Goal: Transaction & Acquisition: Book appointment/travel/reservation

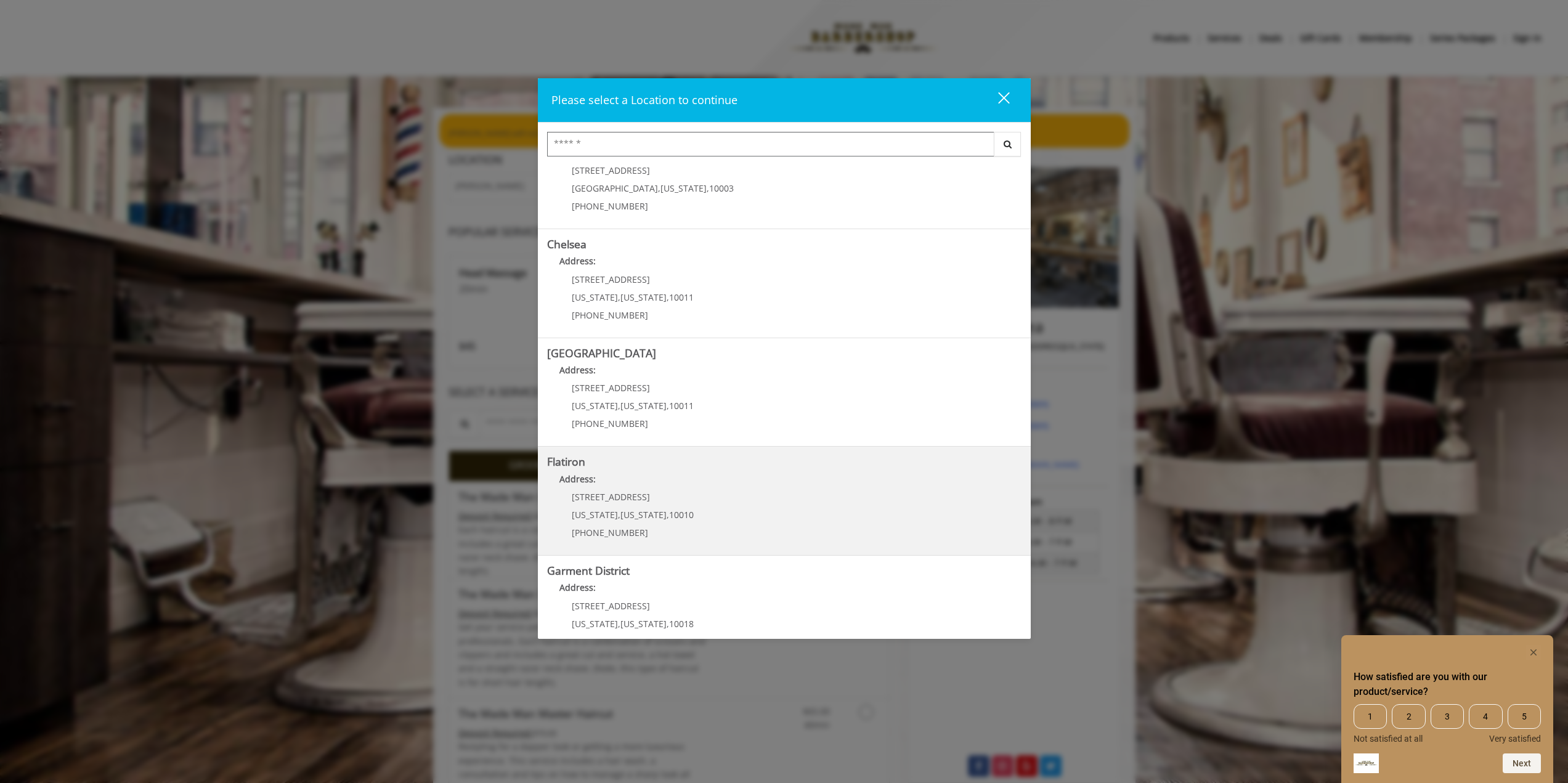
scroll to position [74, 0]
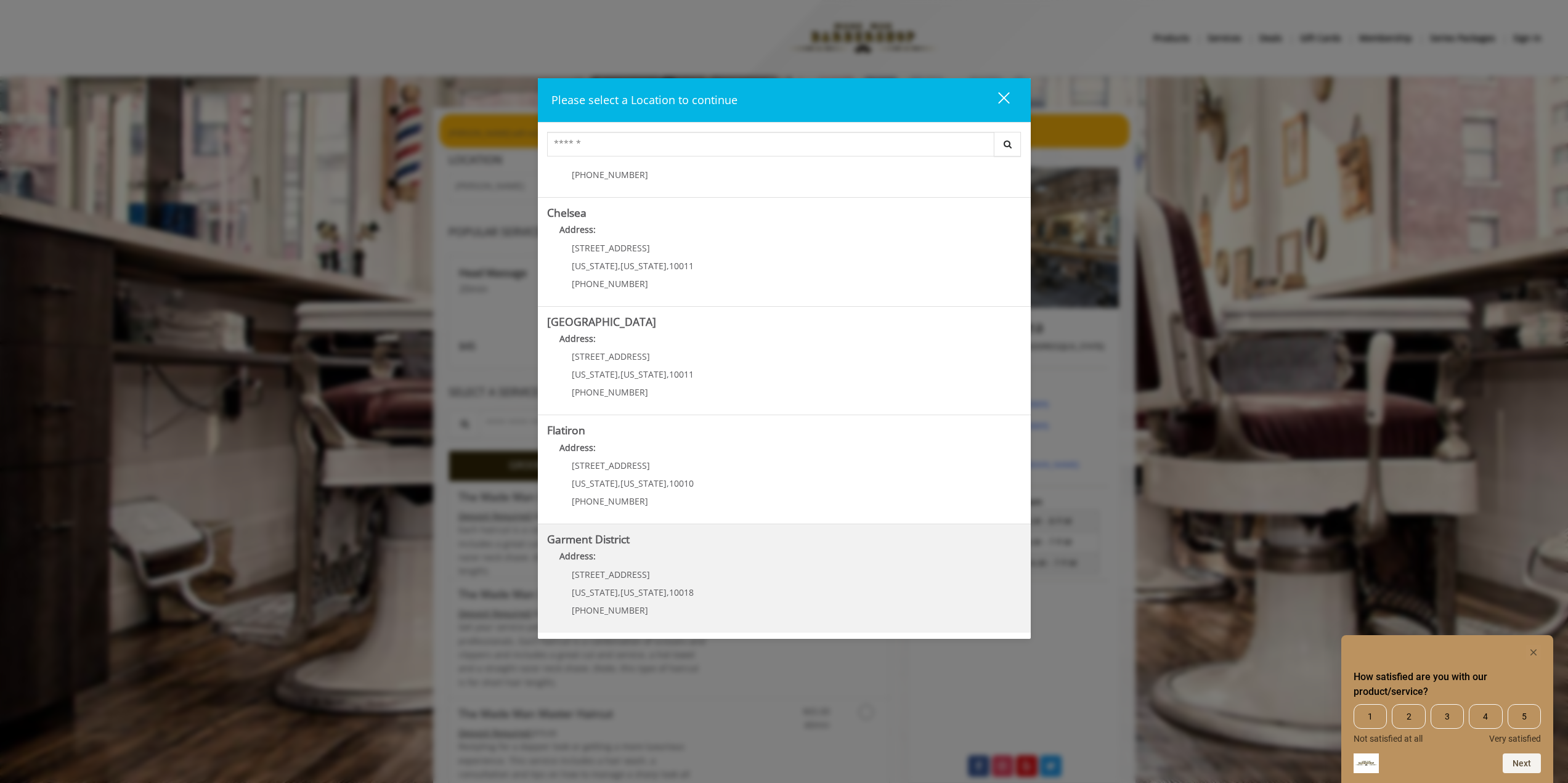
click at [707, 564] on District "Address:" at bounding box center [784, 559] width 474 height 19
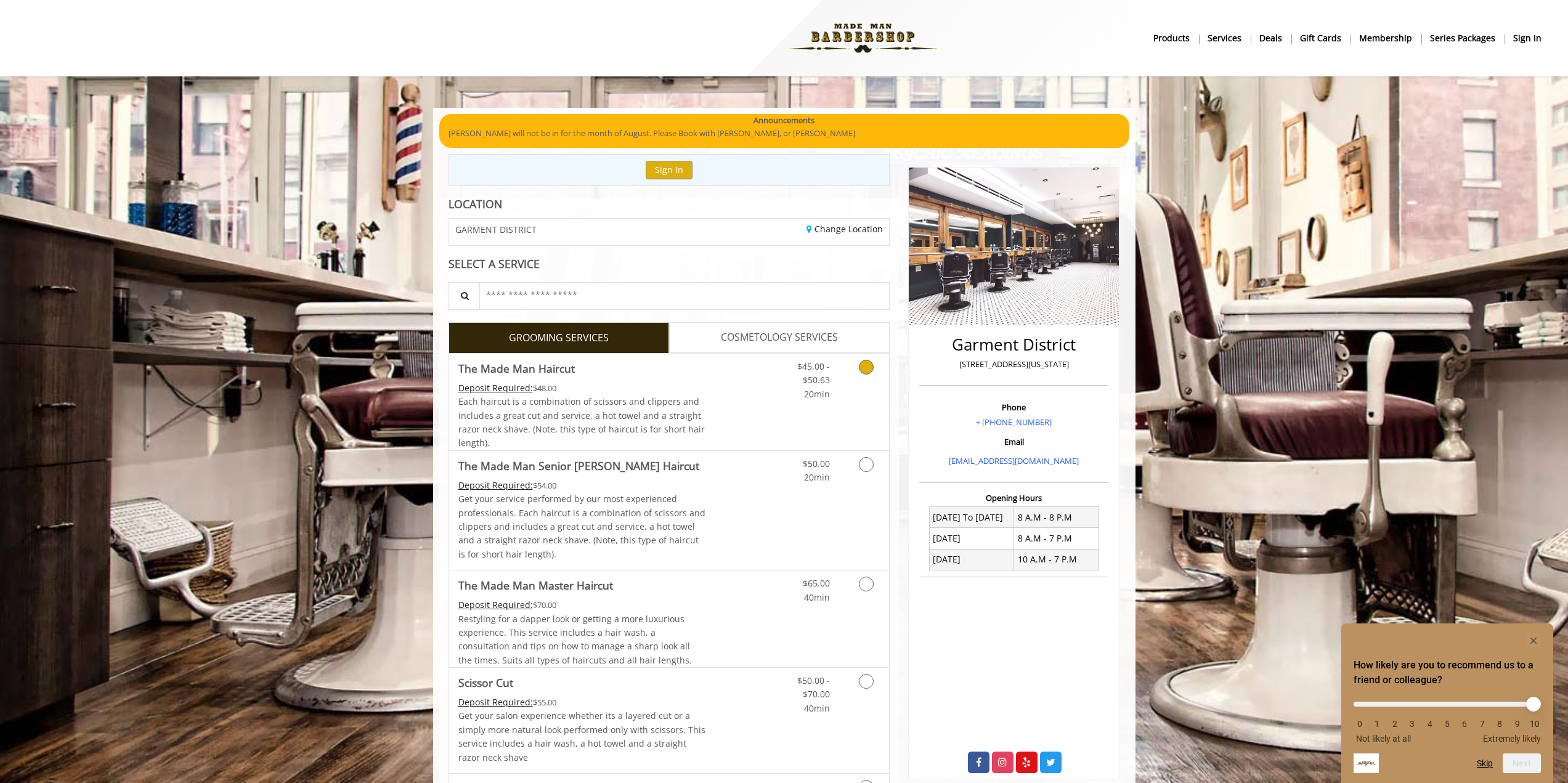
click at [806, 379] on span "$45.00 - $50.63" at bounding box center [813, 373] width 33 height 26
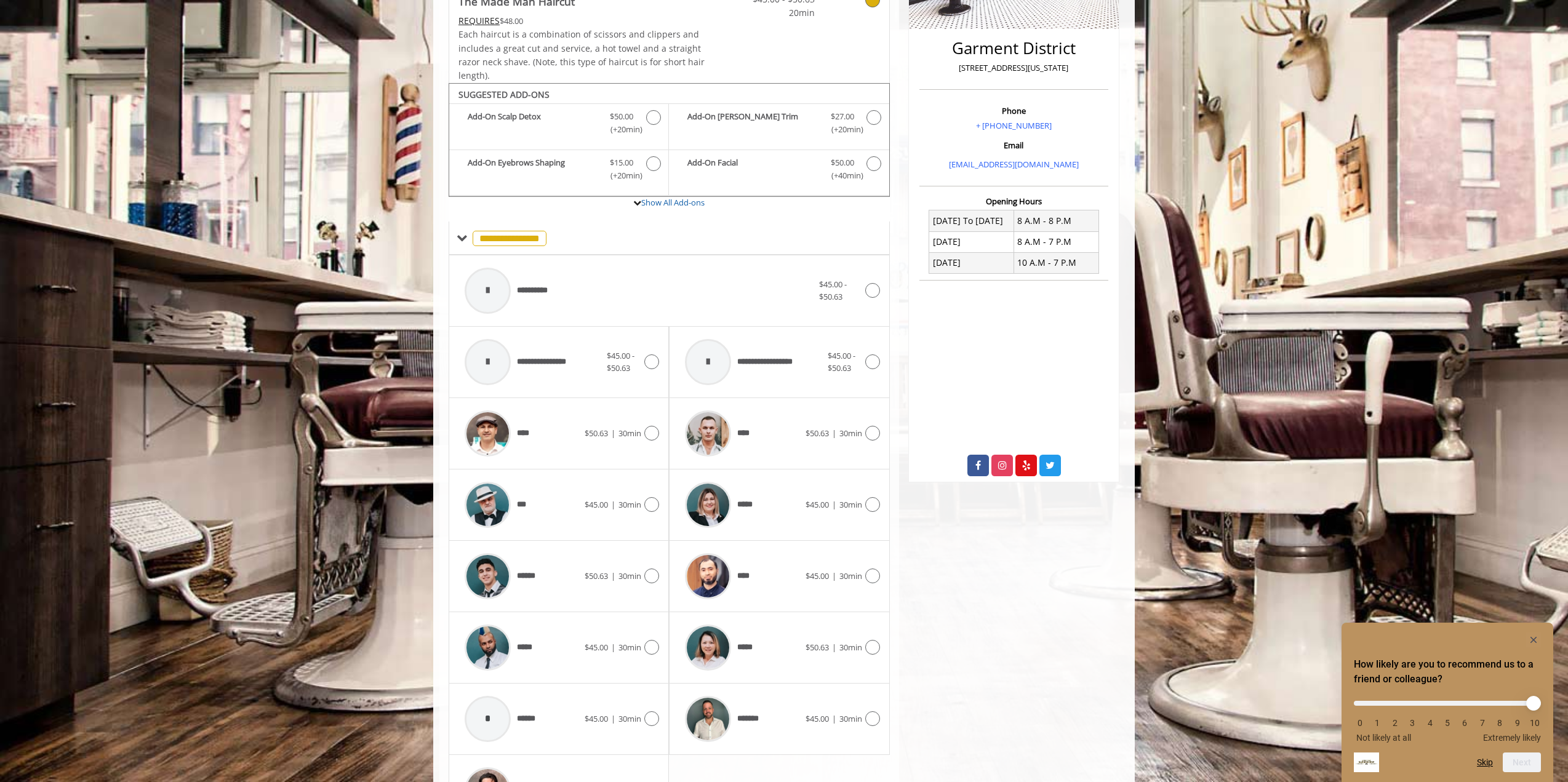
scroll to position [317, 0]
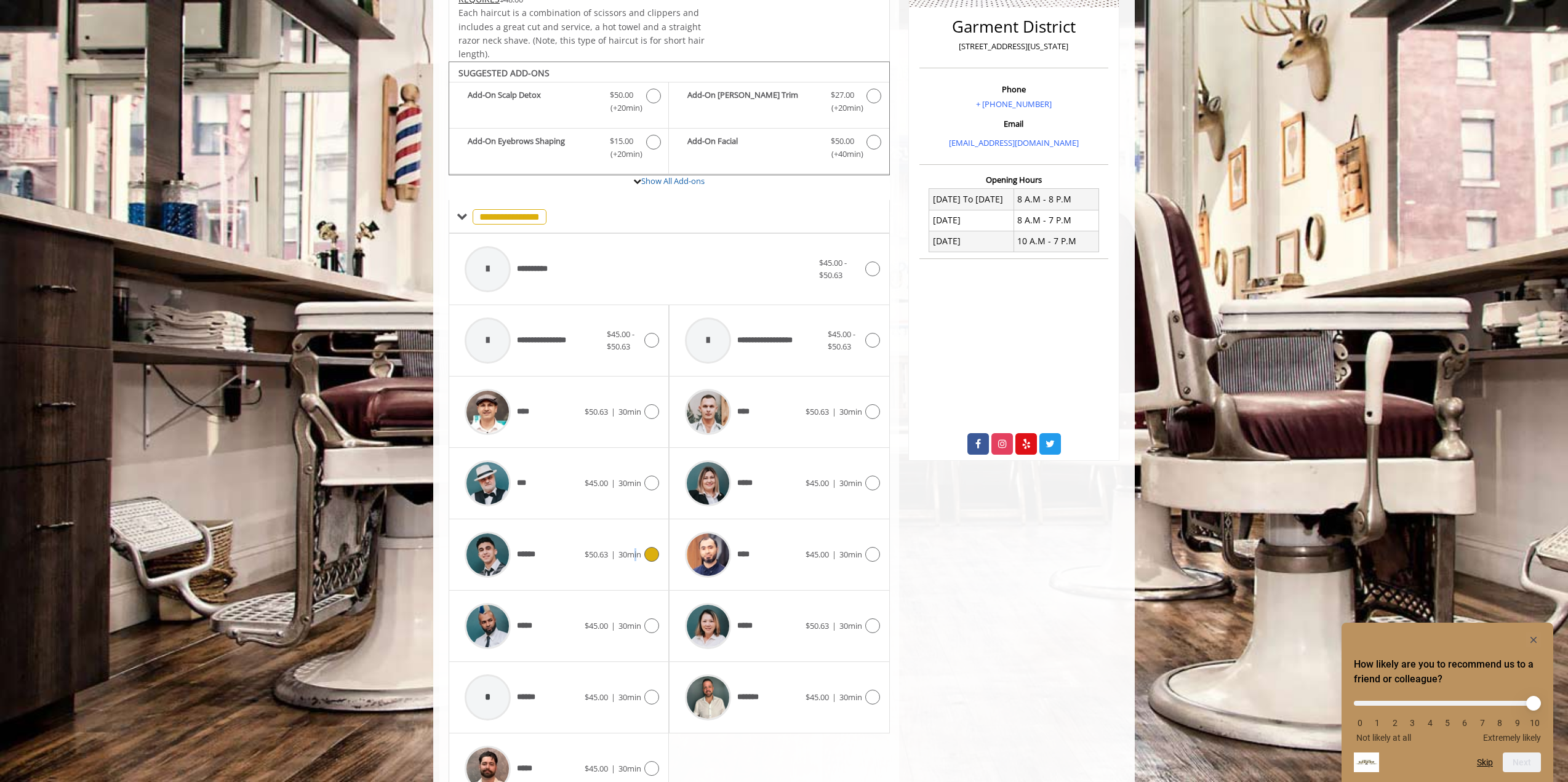
click at [635, 559] on span "30min" at bounding box center [630, 554] width 23 height 11
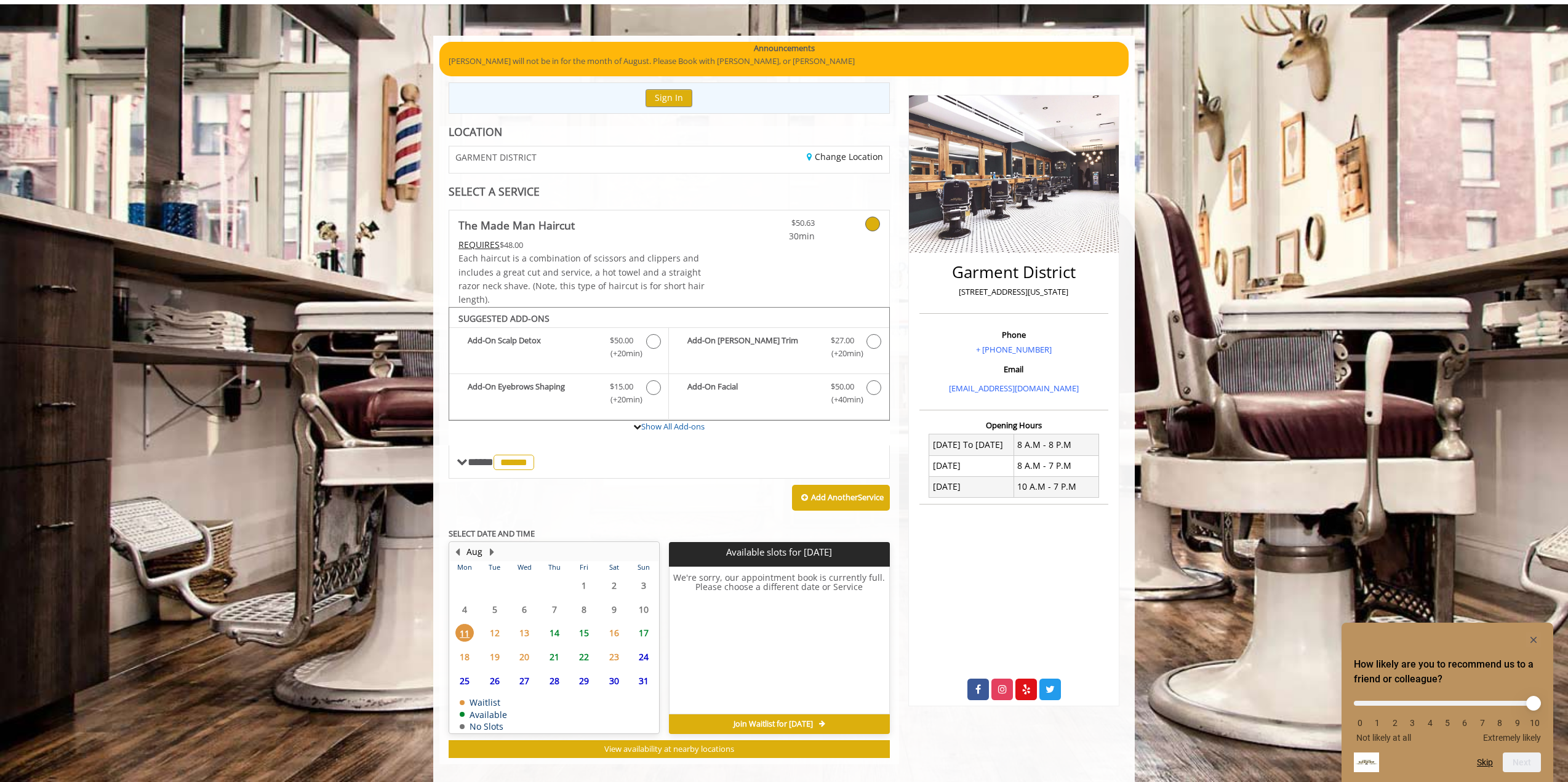
scroll to position [85, 0]
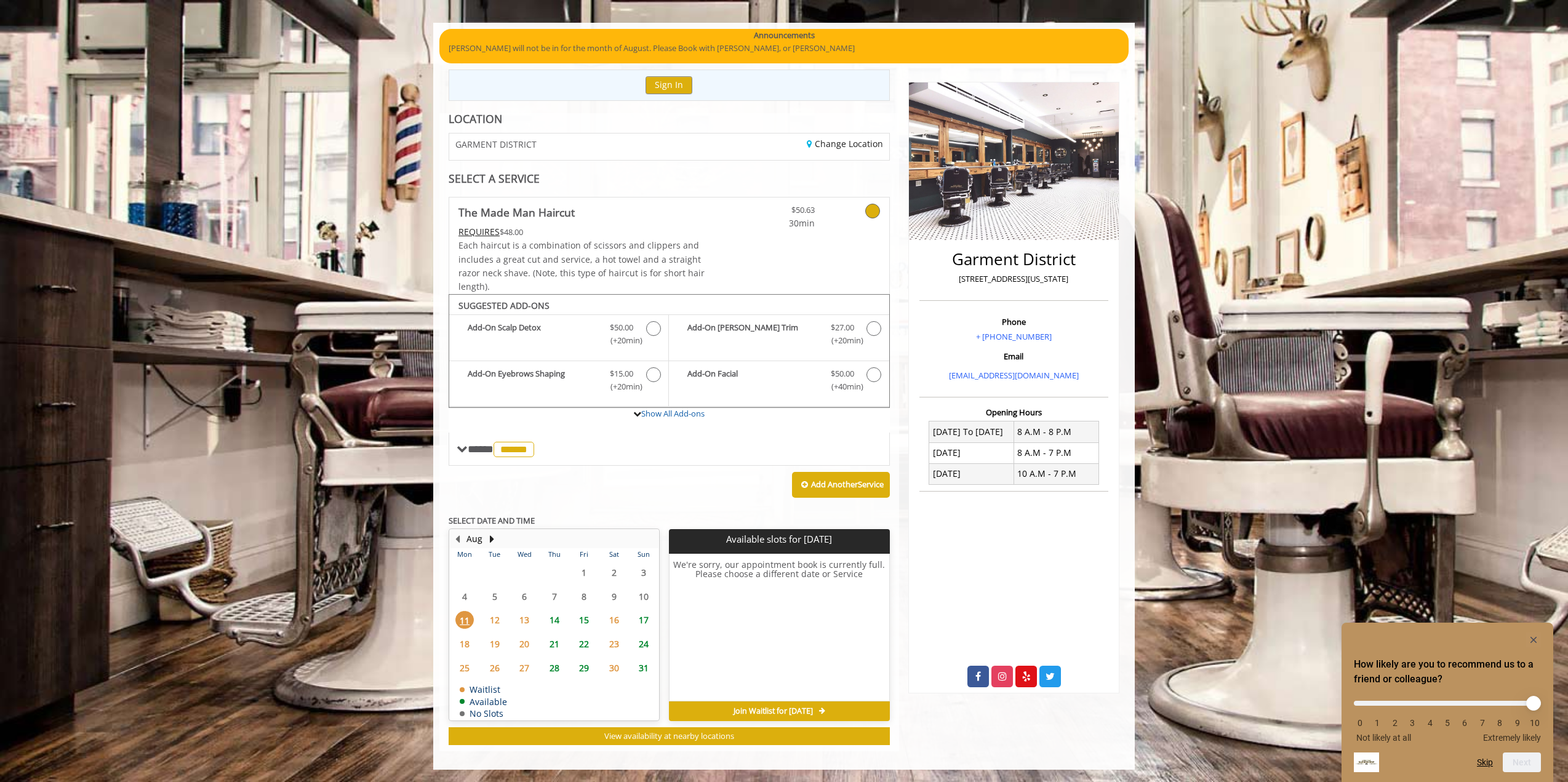
click at [499, 622] on span "12" at bounding box center [494, 620] width 18 height 18
click at [531, 625] on span "13" at bounding box center [524, 620] width 18 height 18
click at [558, 621] on span "14" at bounding box center [554, 620] width 18 height 18
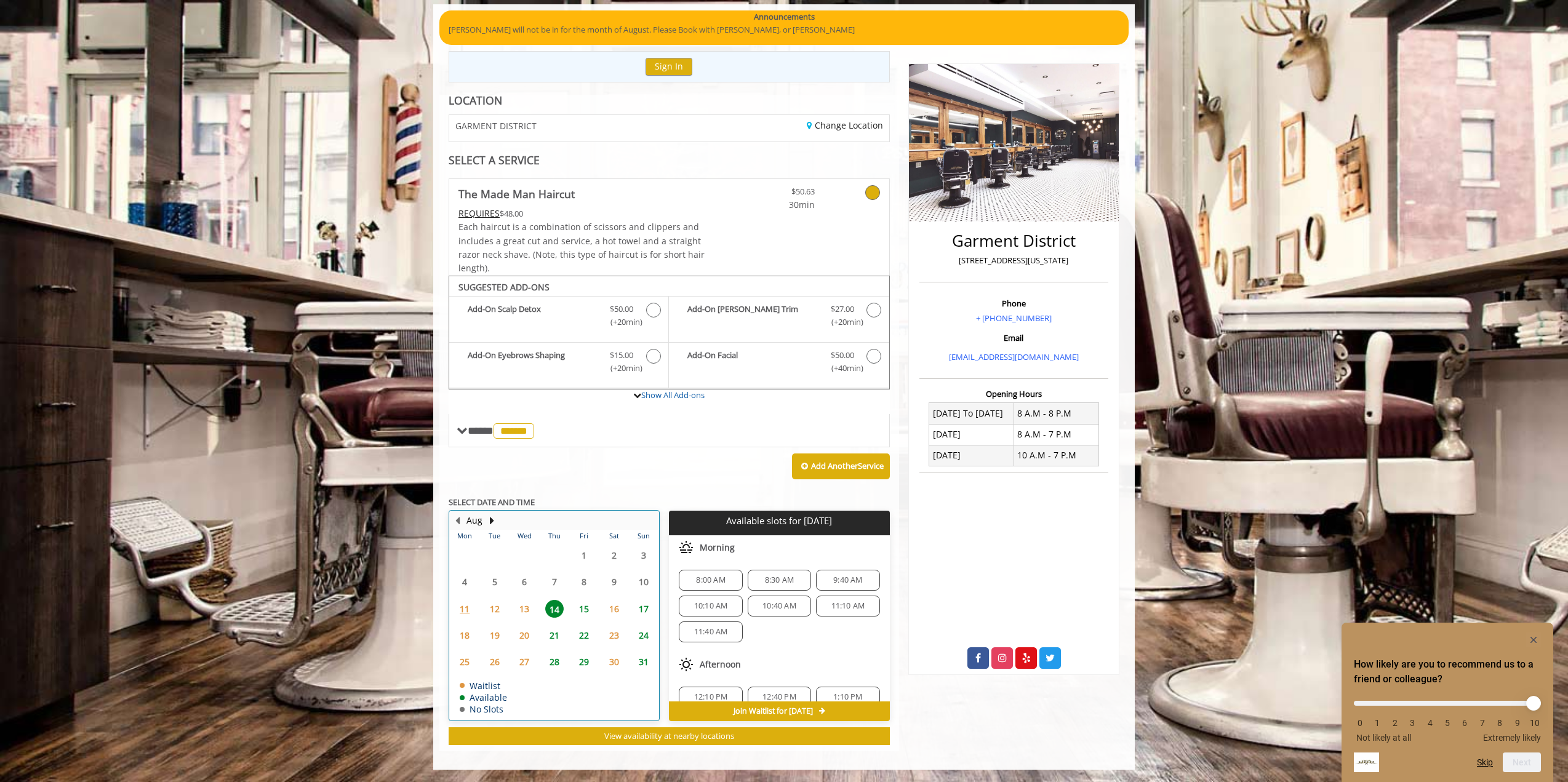
click at [497, 621] on td "12" at bounding box center [494, 609] width 30 height 26
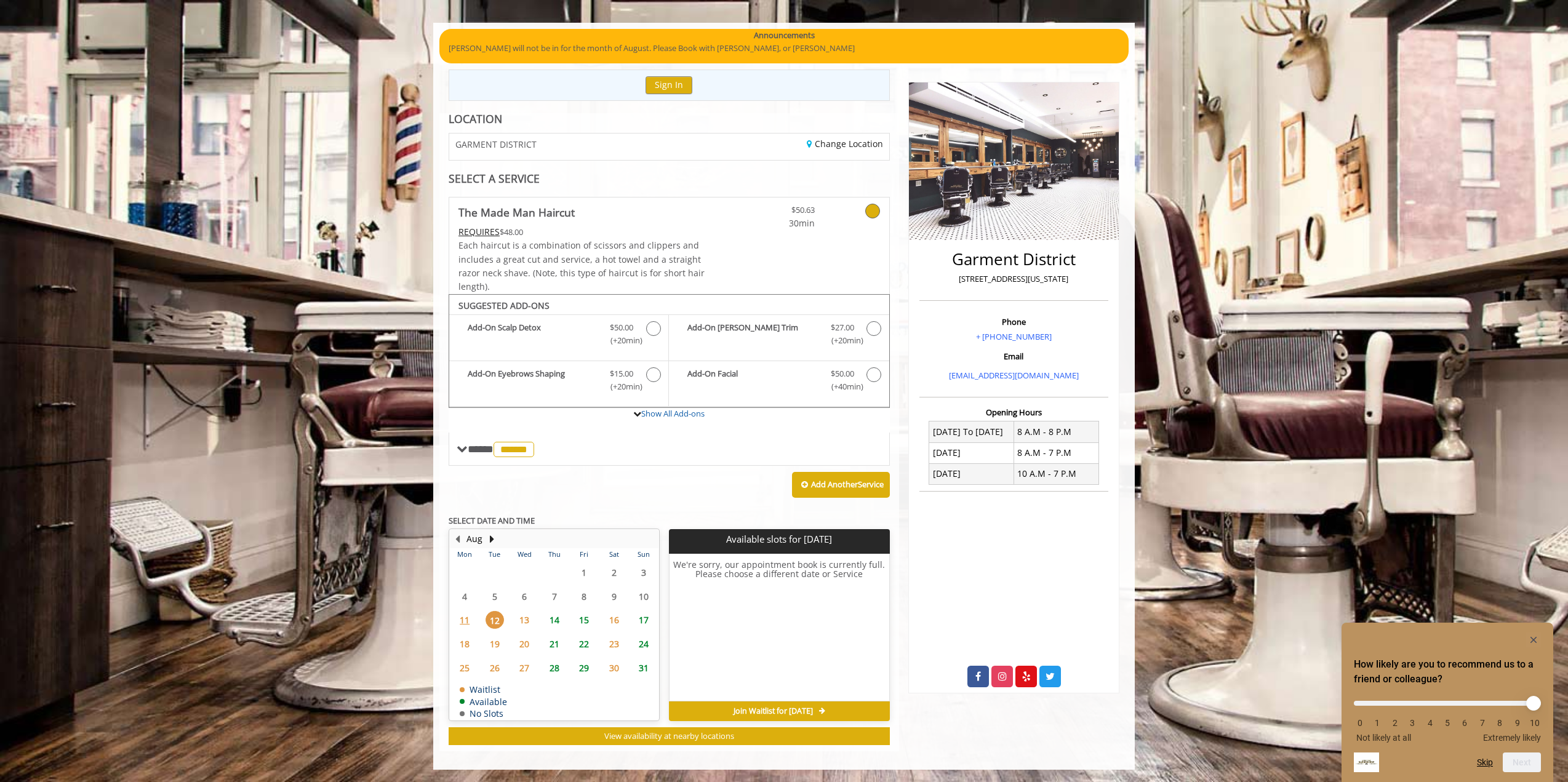
click at [556, 623] on span "14" at bounding box center [554, 620] width 18 height 18
click at [531, 623] on tbody "28 29 30 31 1 2 3 4 5 6 7 8 9 10 11 12 13 14 15 16 17 18 19 20 21 22 23 24 25 2…" at bounding box center [554, 639] width 209 height 159
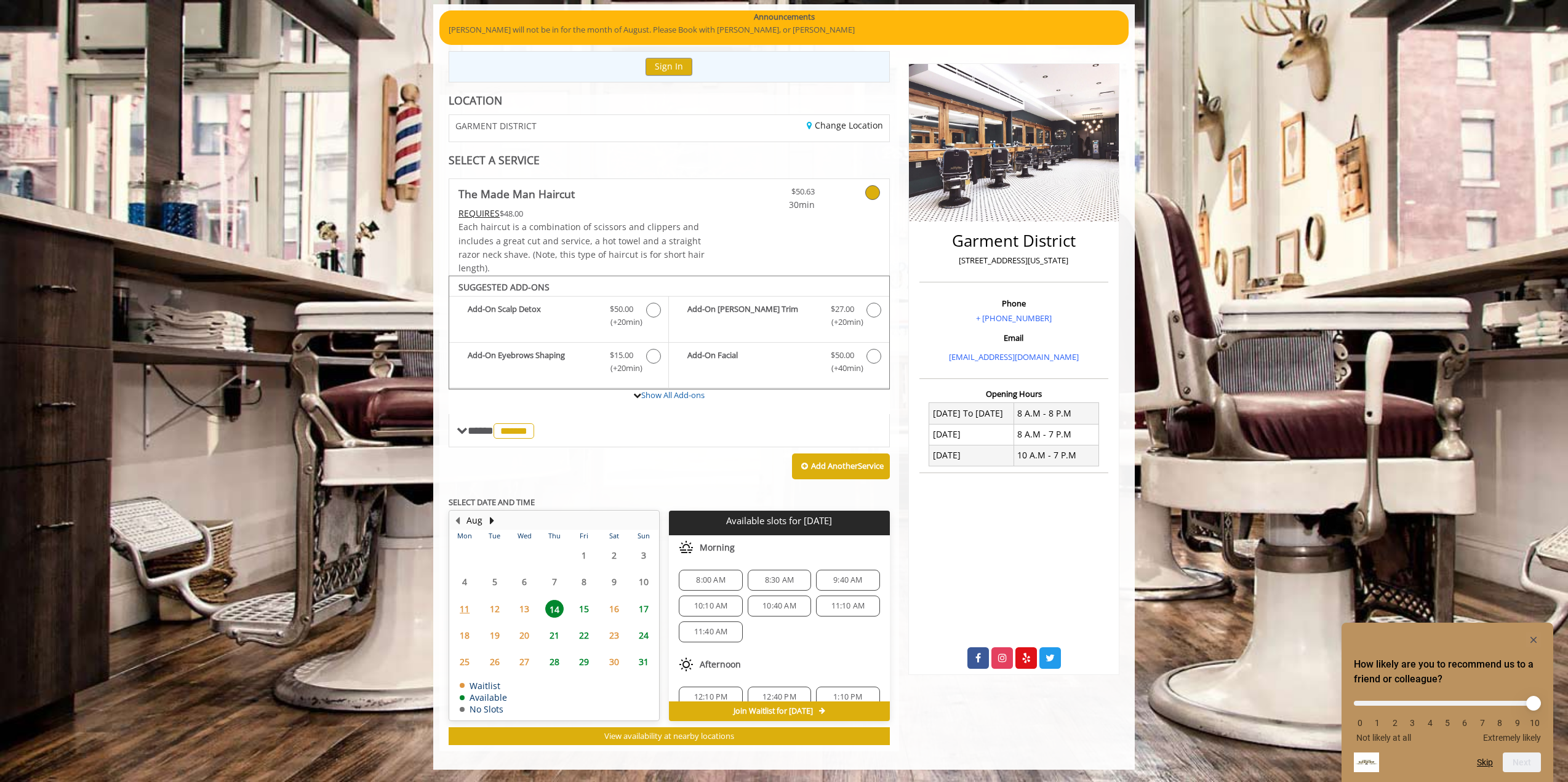
click at [498, 616] on span "12" at bounding box center [494, 609] width 18 height 18
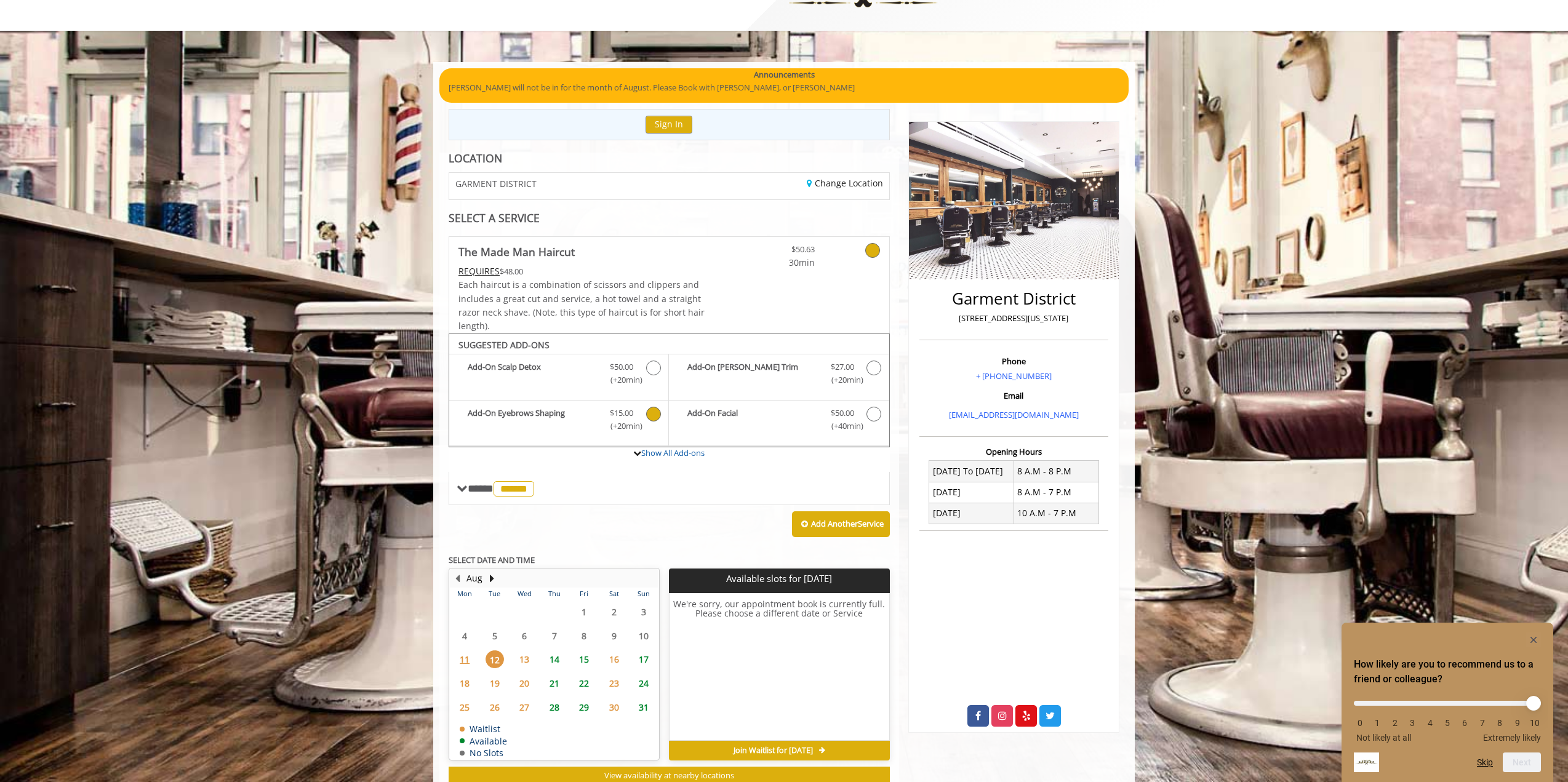
scroll to position [0, 0]
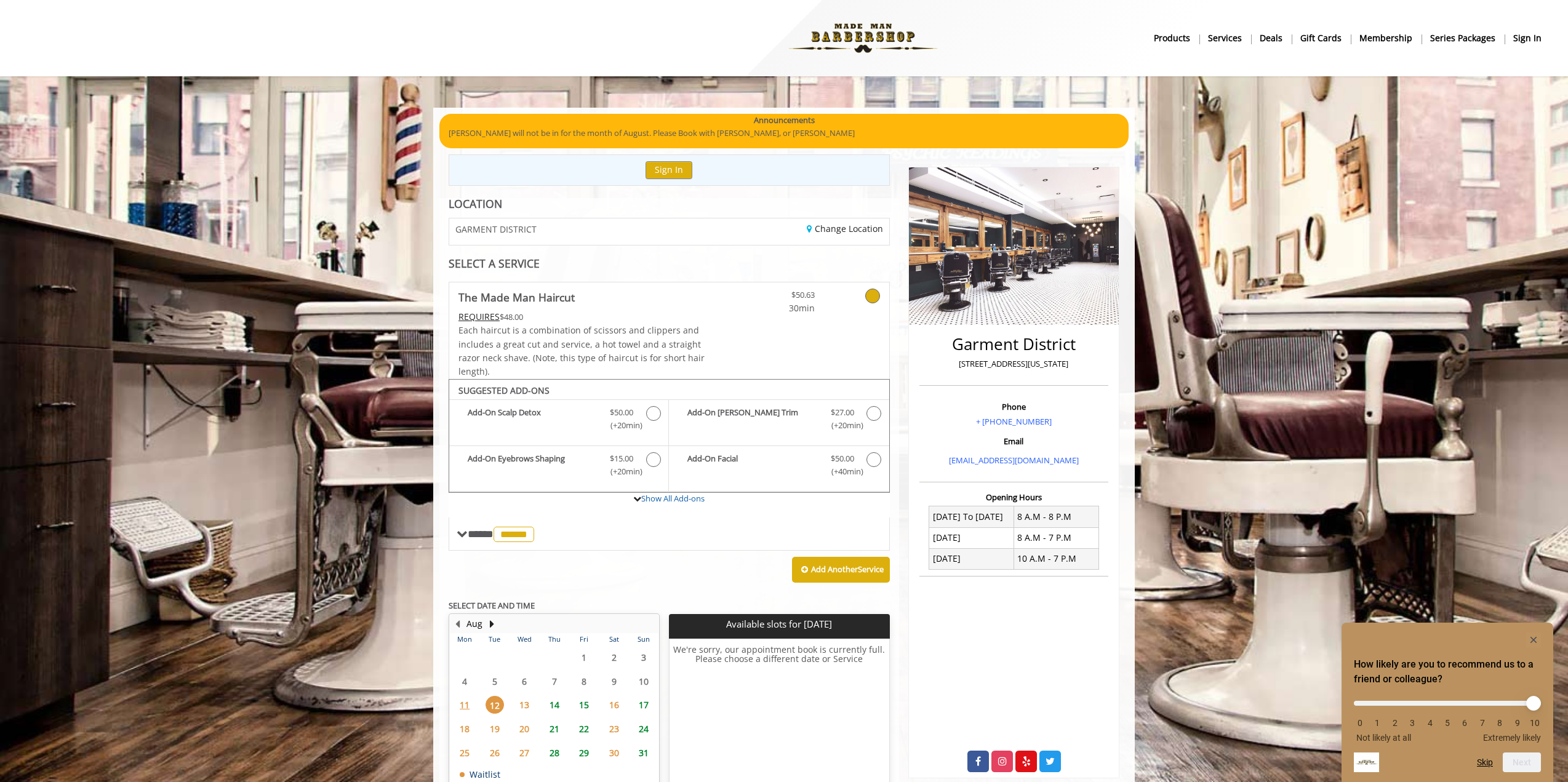
drag, startPoint x: 590, startPoint y: 235, endPoint x: 573, endPoint y: 233, distance: 17.1
click at [590, 235] on div "GARMENT DISTRICT" at bounding box center [554, 232] width 229 height 26
click at [843, 225] on link "Change Location" at bounding box center [845, 228] width 77 height 11
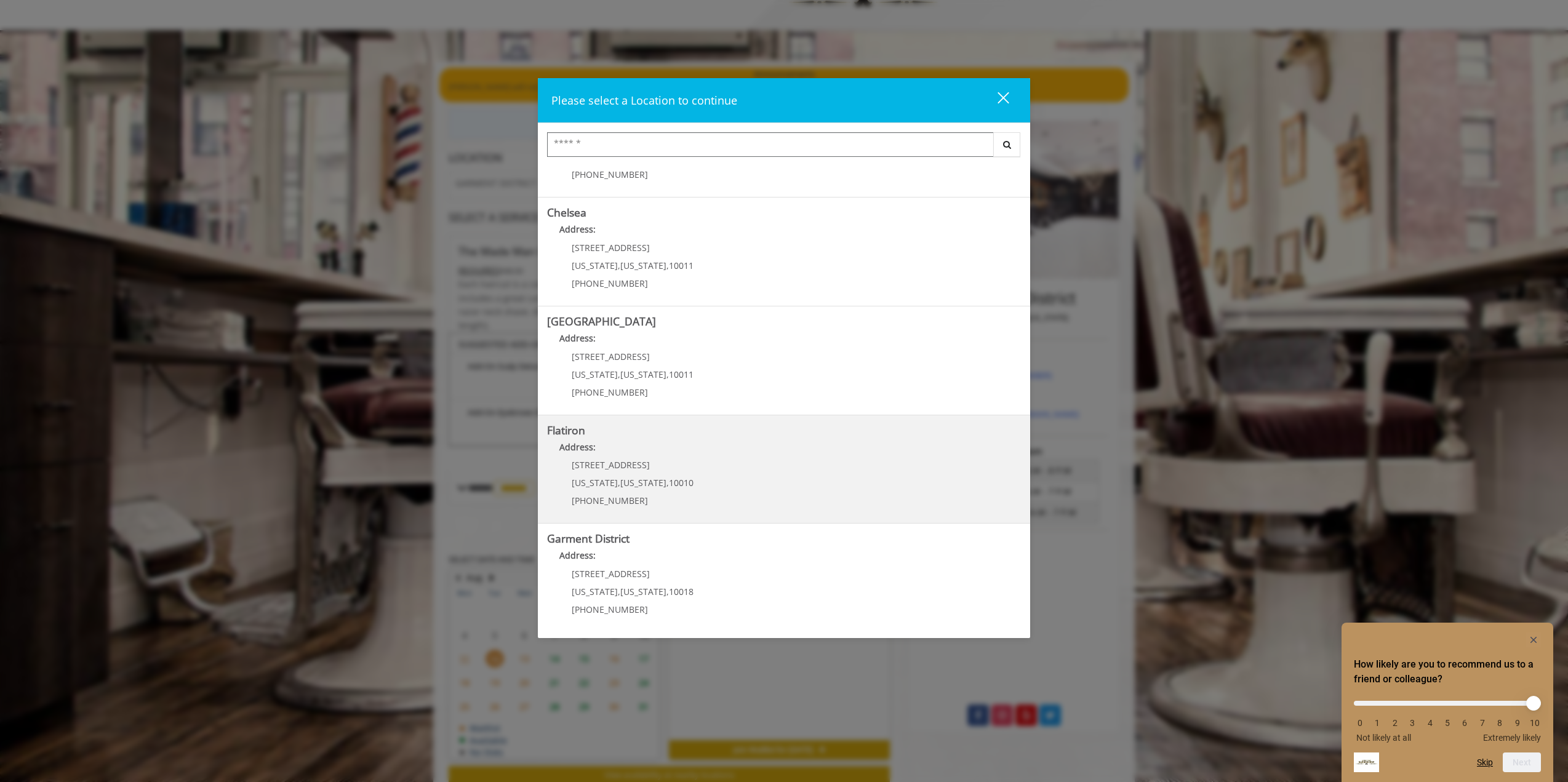
scroll to position [85, 0]
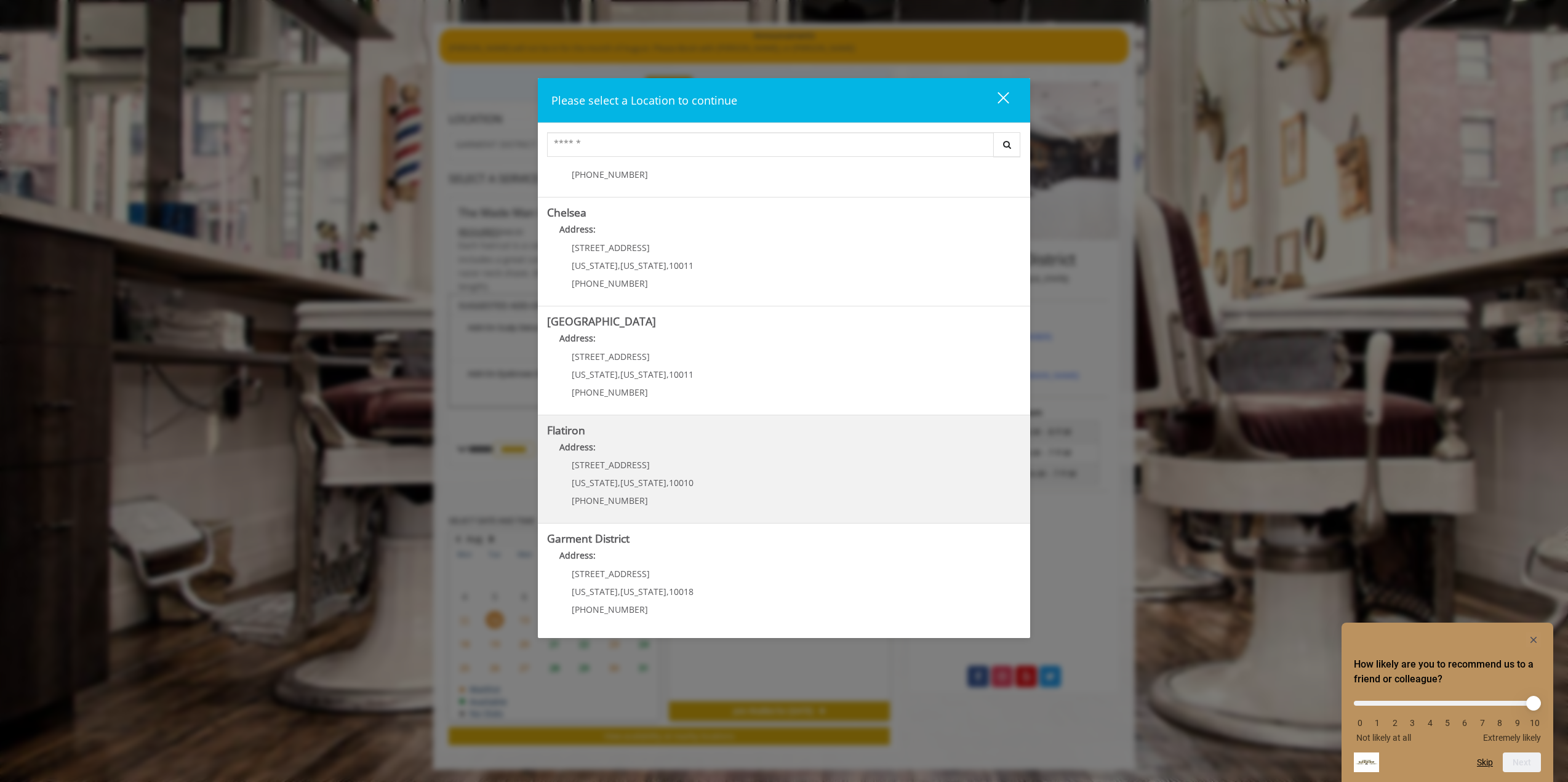
click at [721, 472] on "Flatiron Address: [STREET_ADDRESS][US_STATE][US_STATE] (917) 475-1765" at bounding box center [784, 469] width 474 height 90
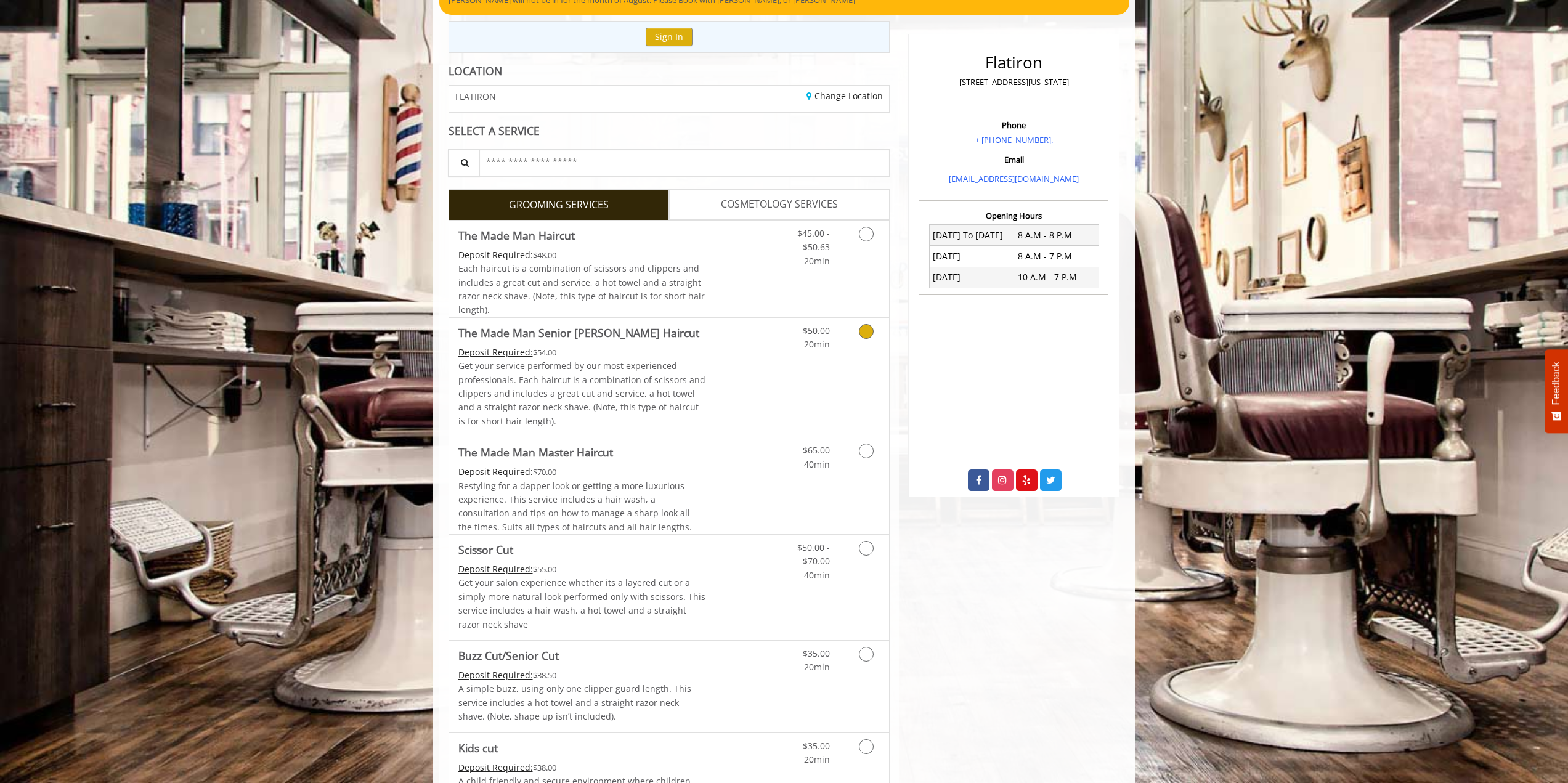
scroll to position [123, 0]
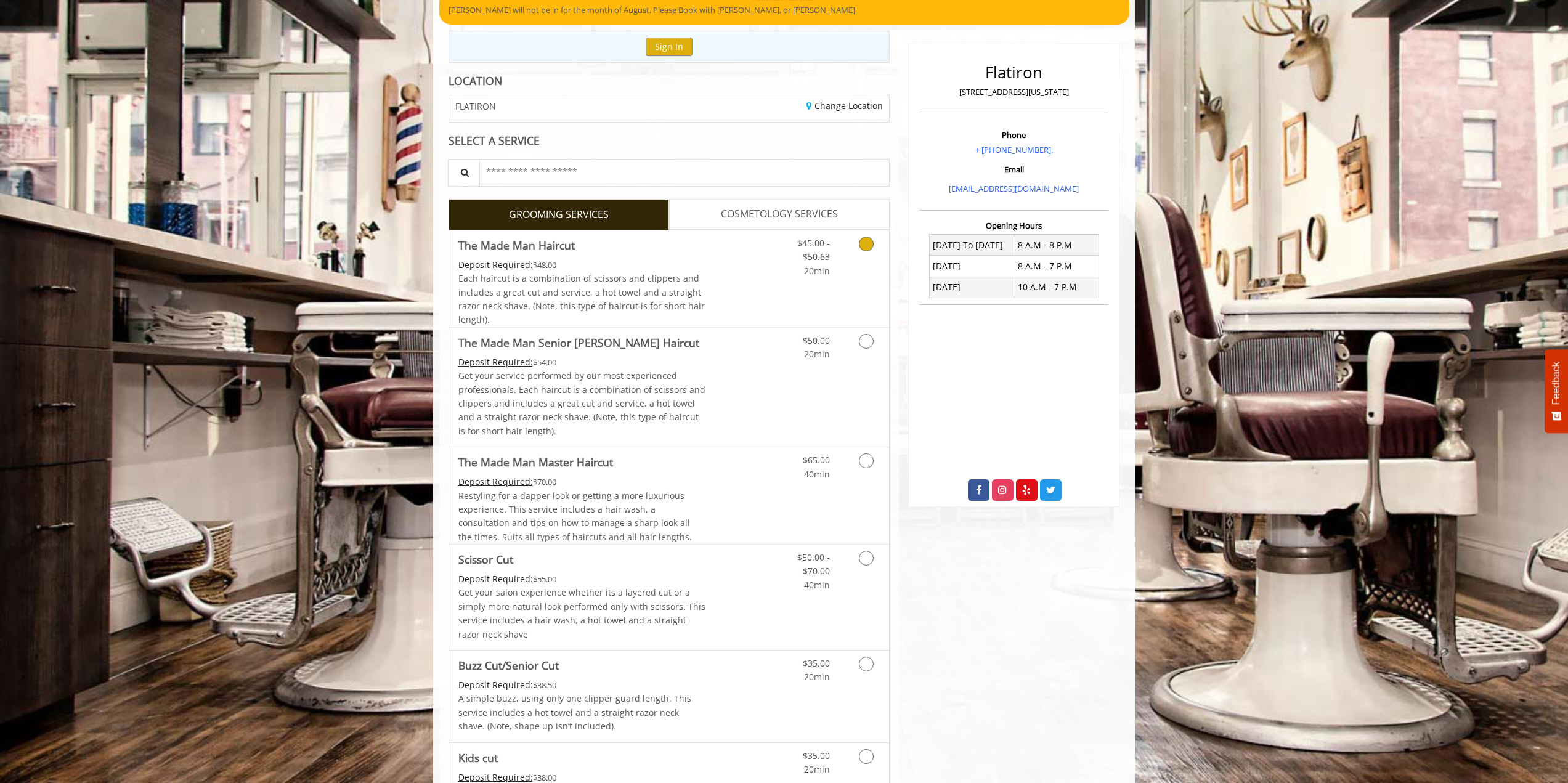
click at [726, 308] on link "Discounted Price" at bounding box center [742, 279] width 73 height 97
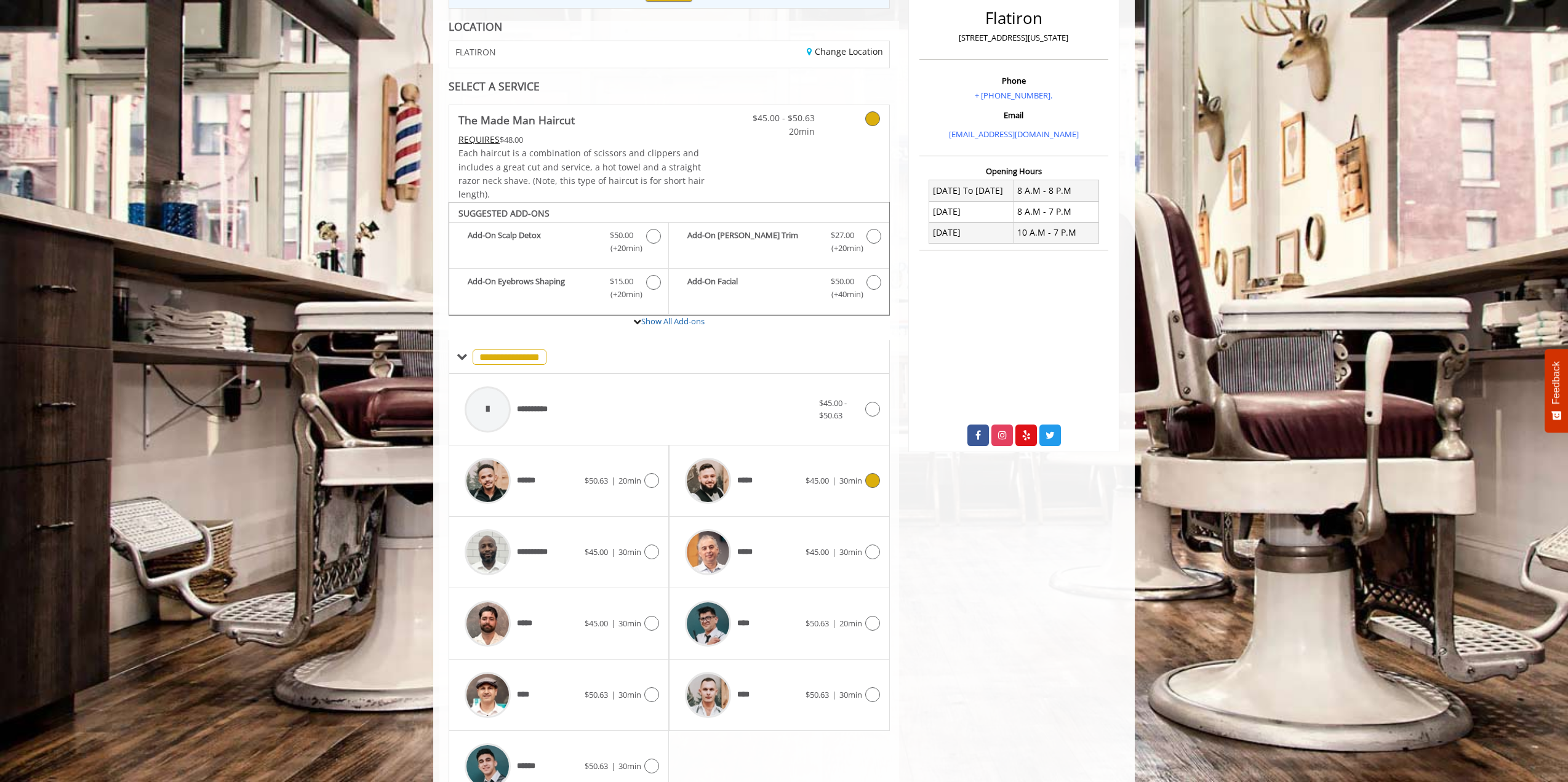
scroll to position [240, 0]
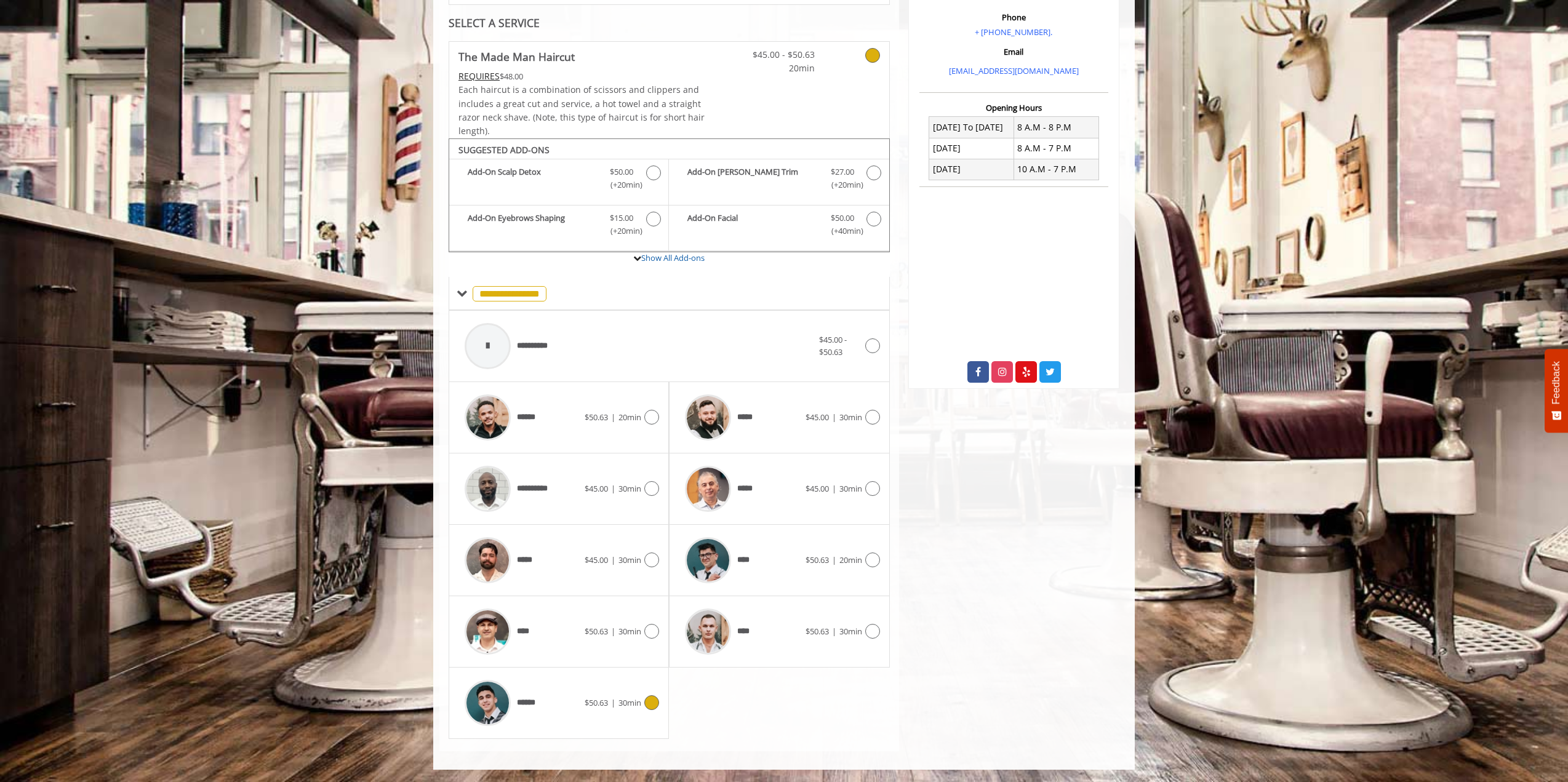
click at [652, 703] on icon at bounding box center [651, 702] width 15 height 15
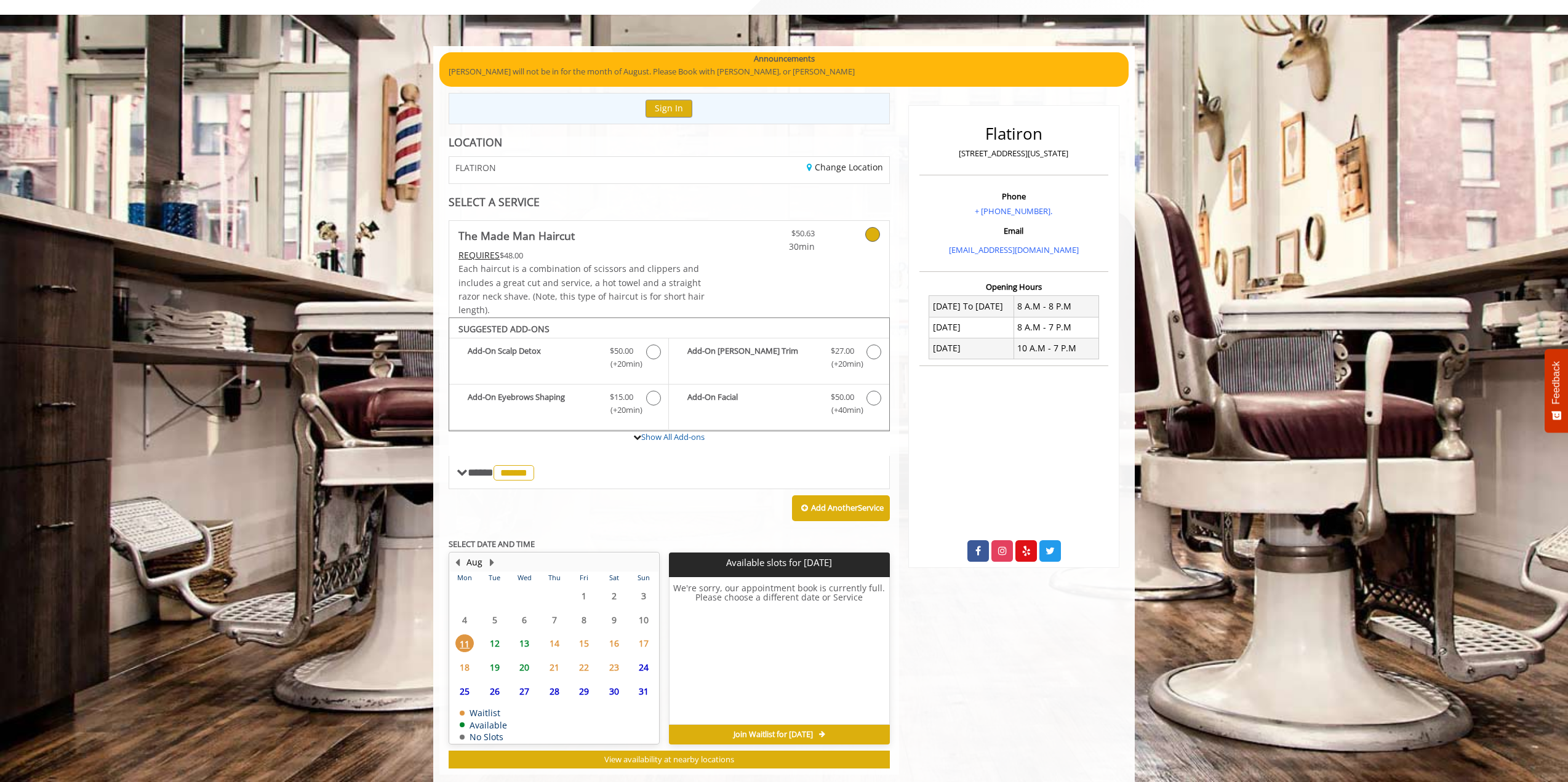
click at [496, 646] on span "12" at bounding box center [494, 643] width 18 height 18
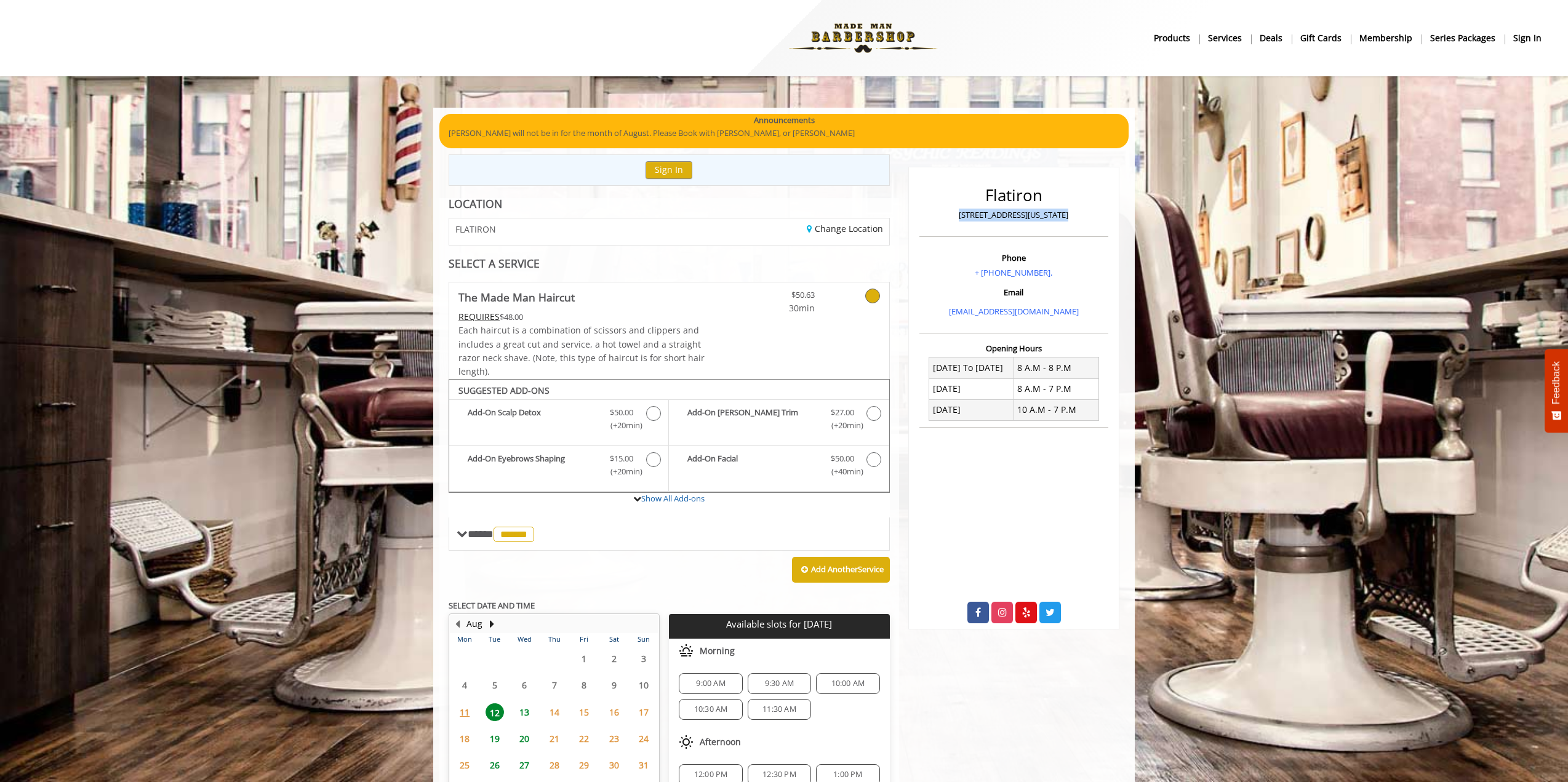
drag, startPoint x: 1076, startPoint y: 215, endPoint x: 960, endPoint y: 221, distance: 116.2
click at [960, 221] on div "Flatiron 10 E 23rd Street, New York" at bounding box center [1013, 209] width 189 height 56
copy p "10 E 23rd Street, New York"
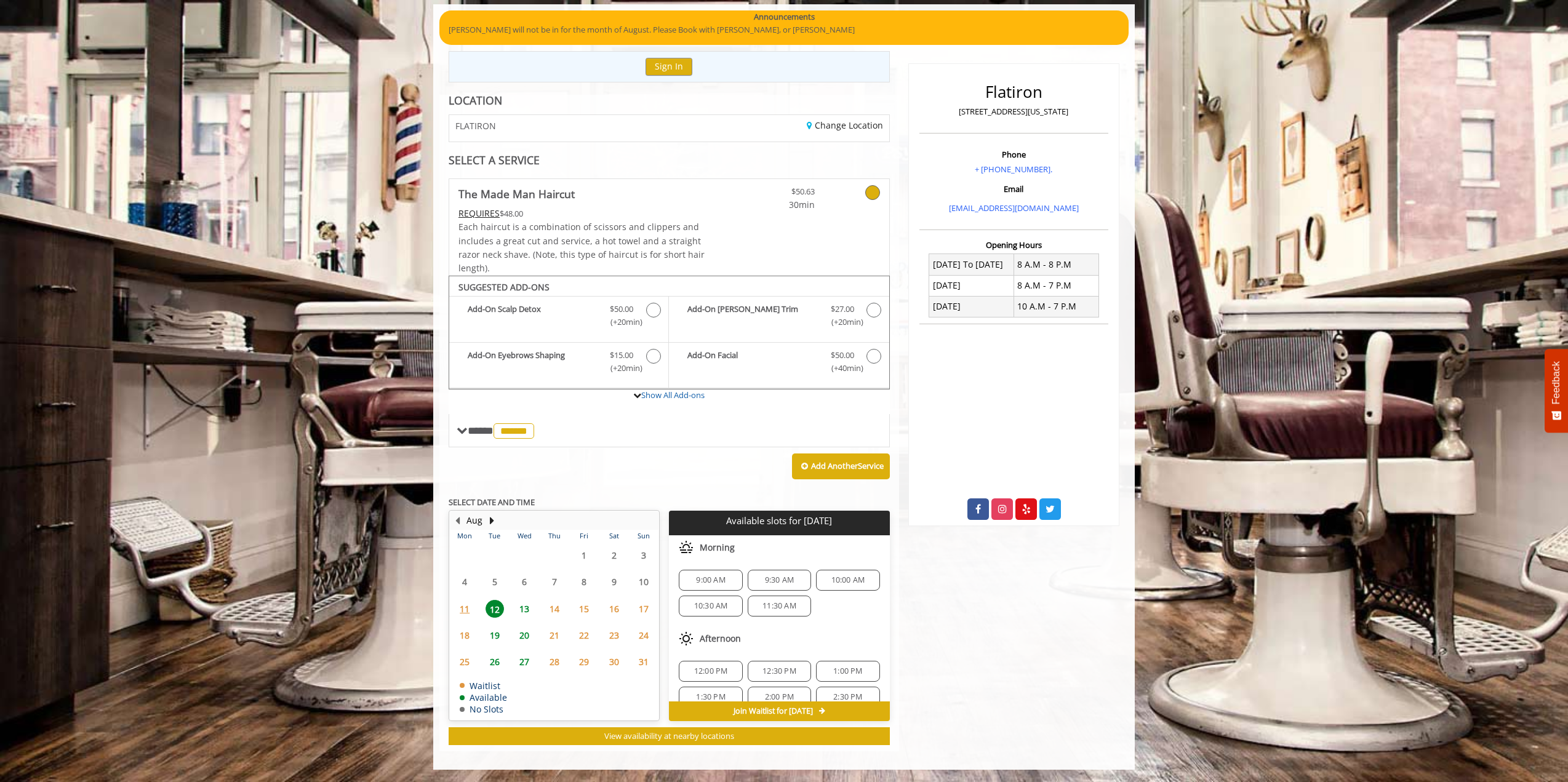
click at [699, 582] on span "9:00 AM" at bounding box center [710, 579] width 29 height 10
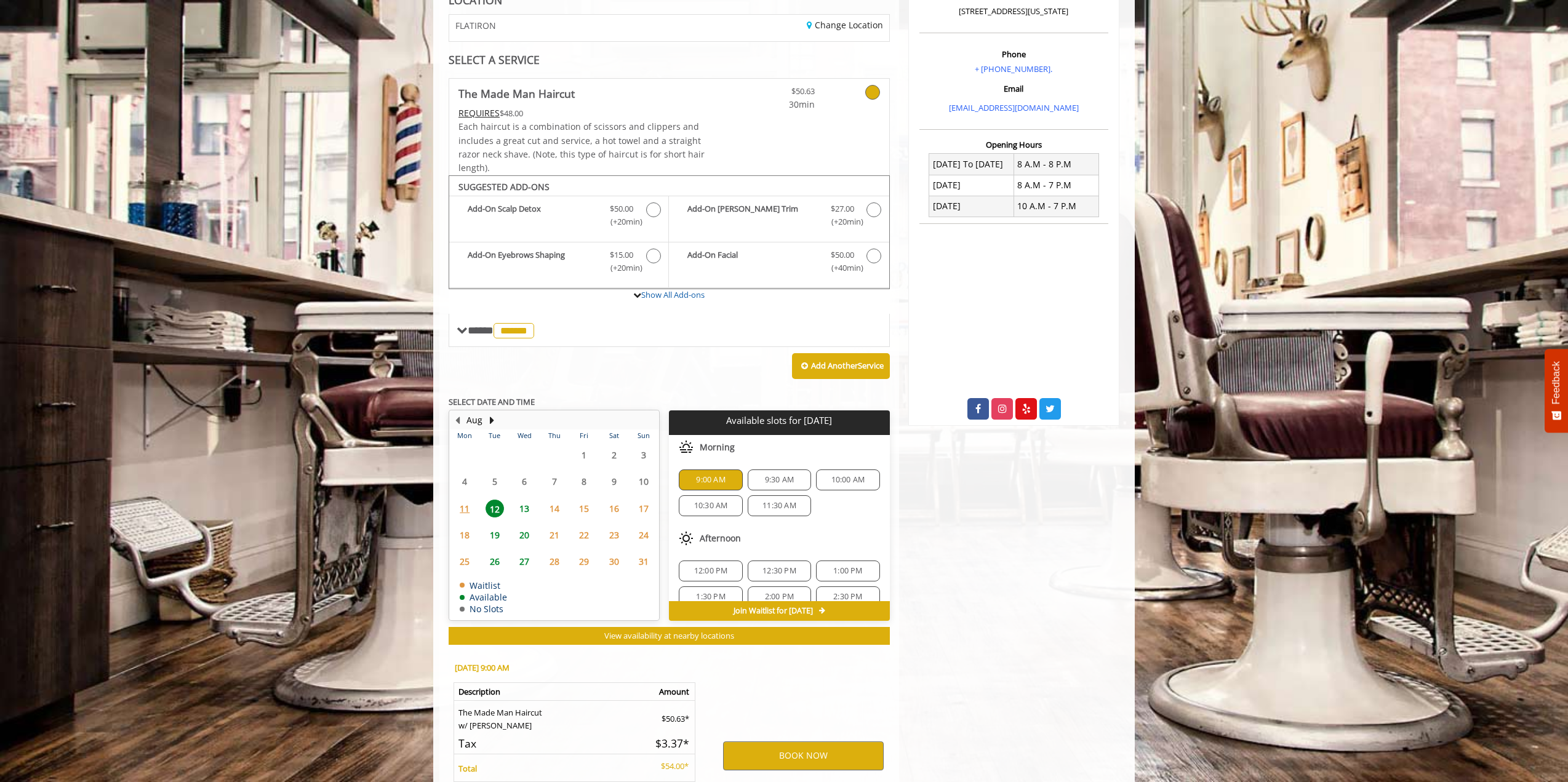
scroll to position [325, 0]
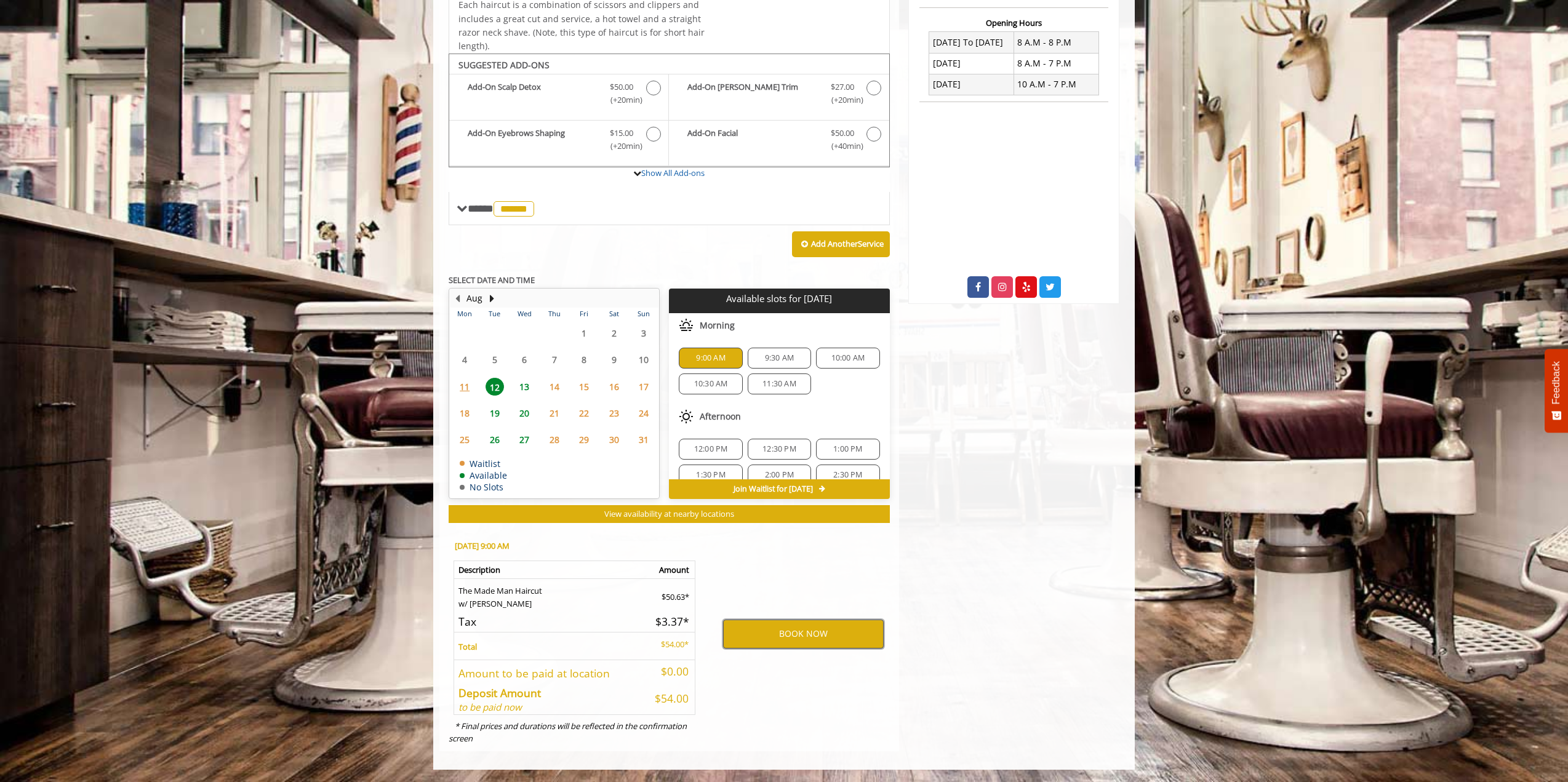
click at [780, 631] on button "BOOK NOW" at bounding box center [803, 633] width 160 height 28
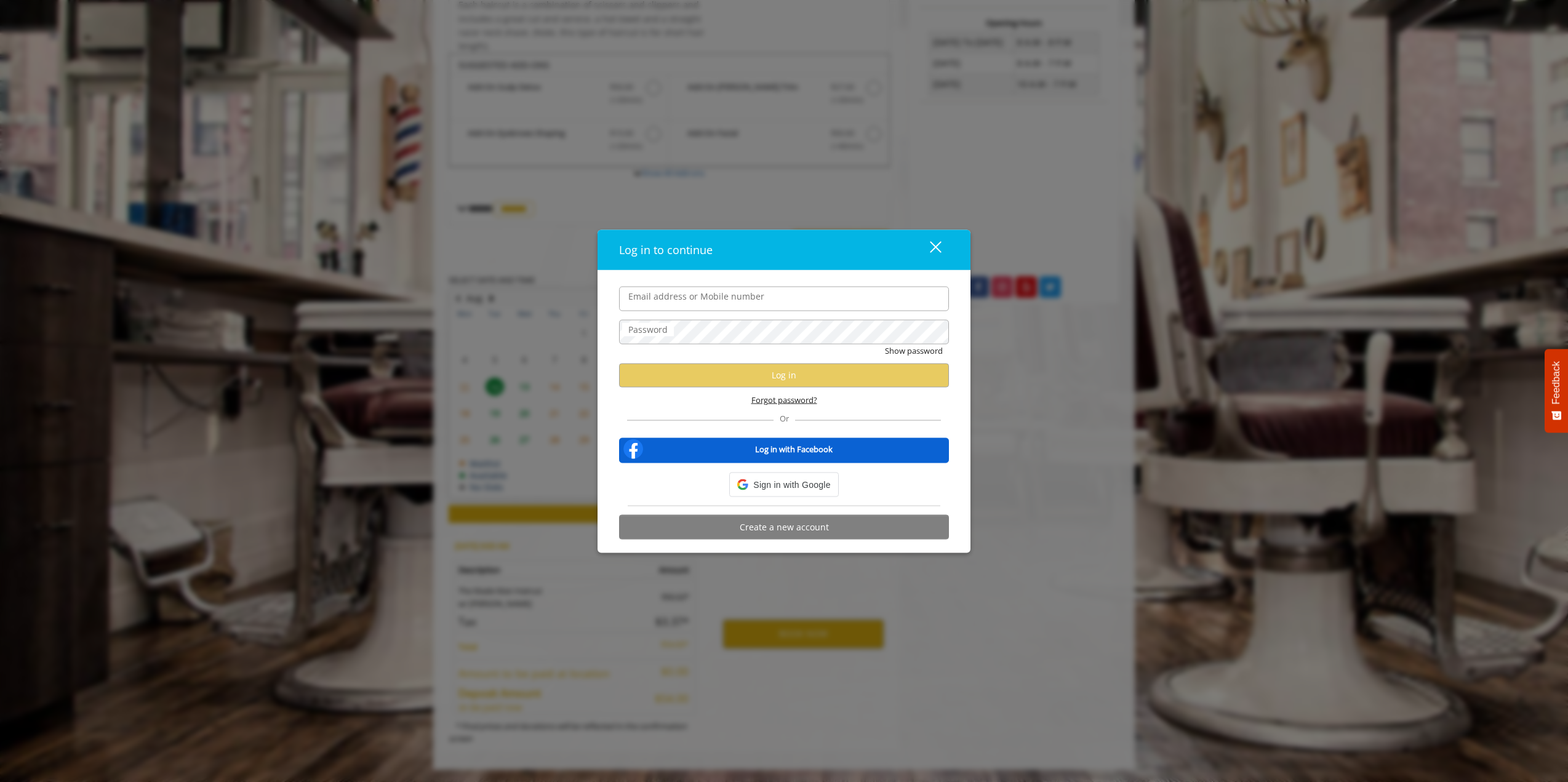
type input "**********"
click at [773, 370] on button "Log in" at bounding box center [784, 374] width 329 height 24
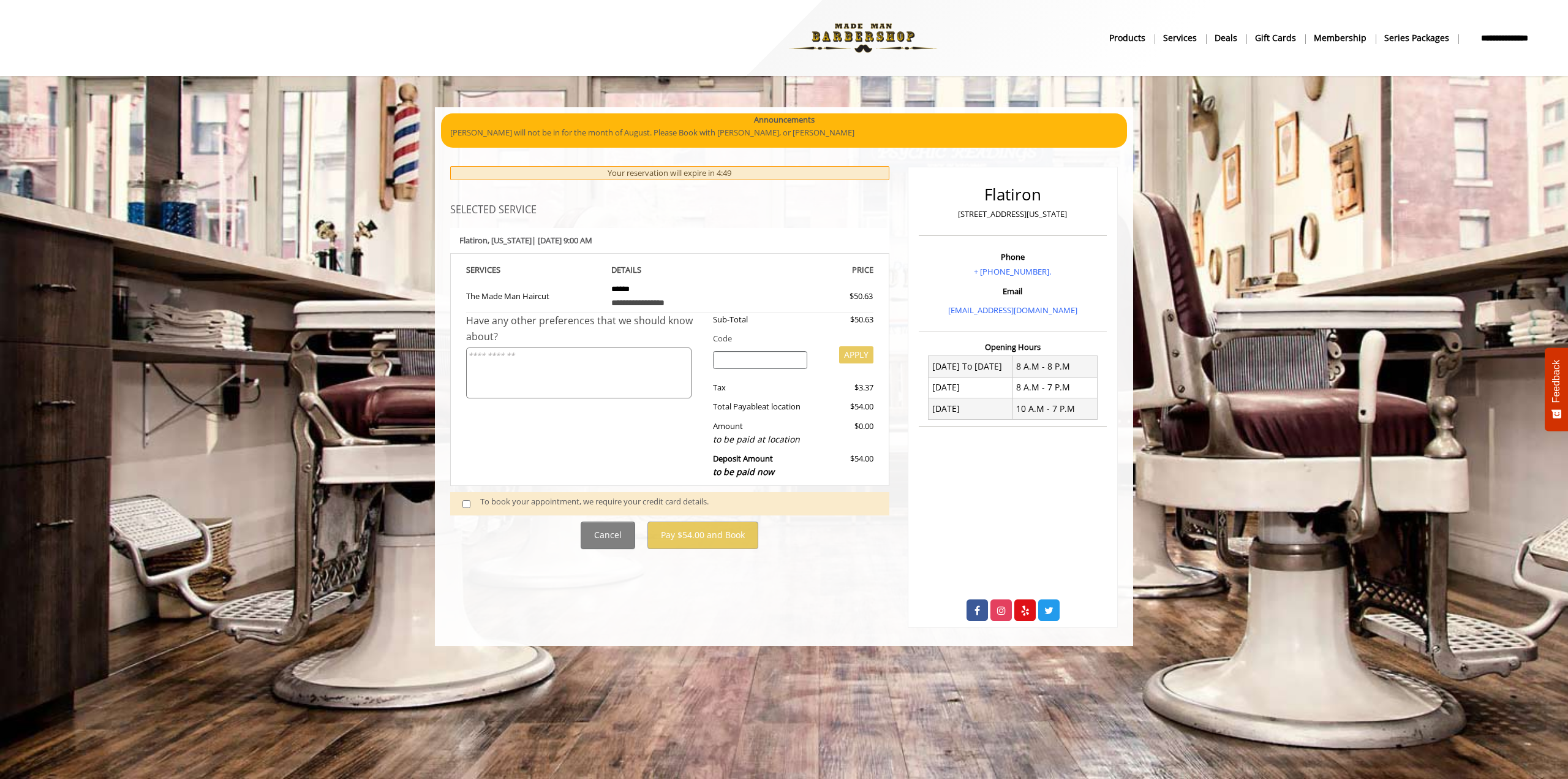
click at [460, 510] on span at bounding box center [471, 503] width 36 height 17
click at [462, 503] on span at bounding box center [471, 503] width 36 height 17
click at [460, 504] on span at bounding box center [471, 503] width 36 height 17
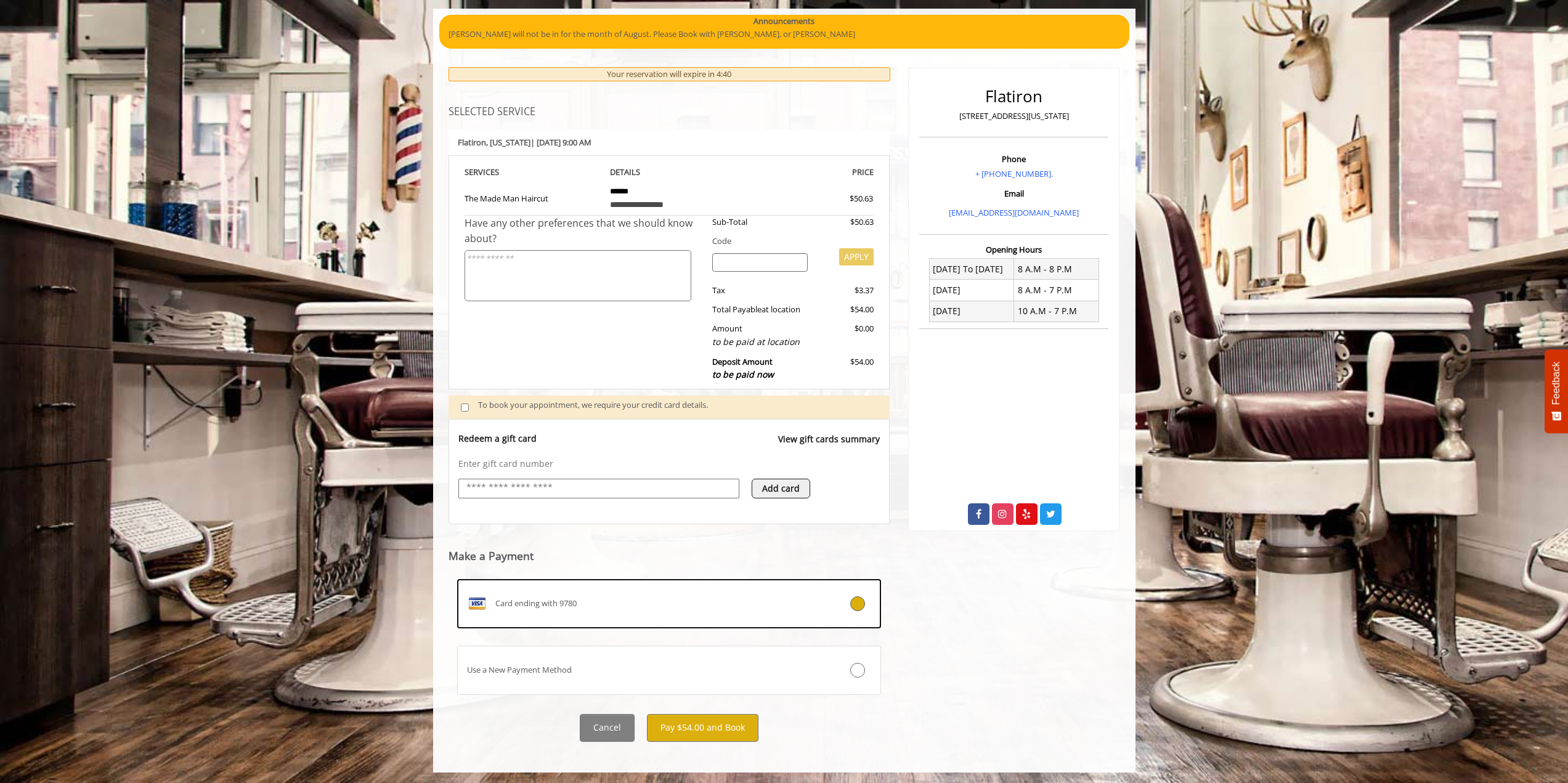
scroll to position [101, 0]
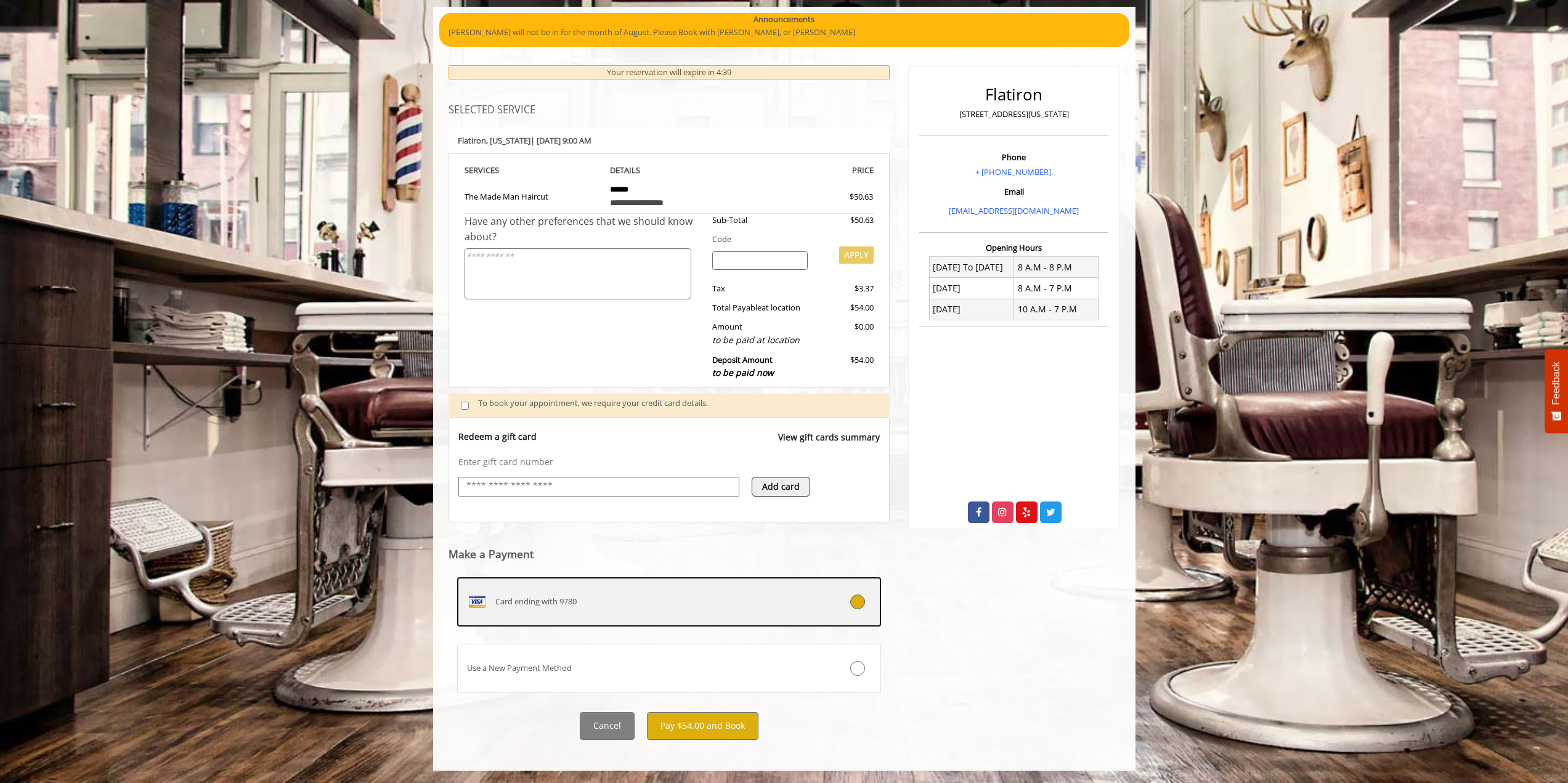
click at [529, 596] on span "Card ending with 9780" at bounding box center [536, 601] width 81 height 13
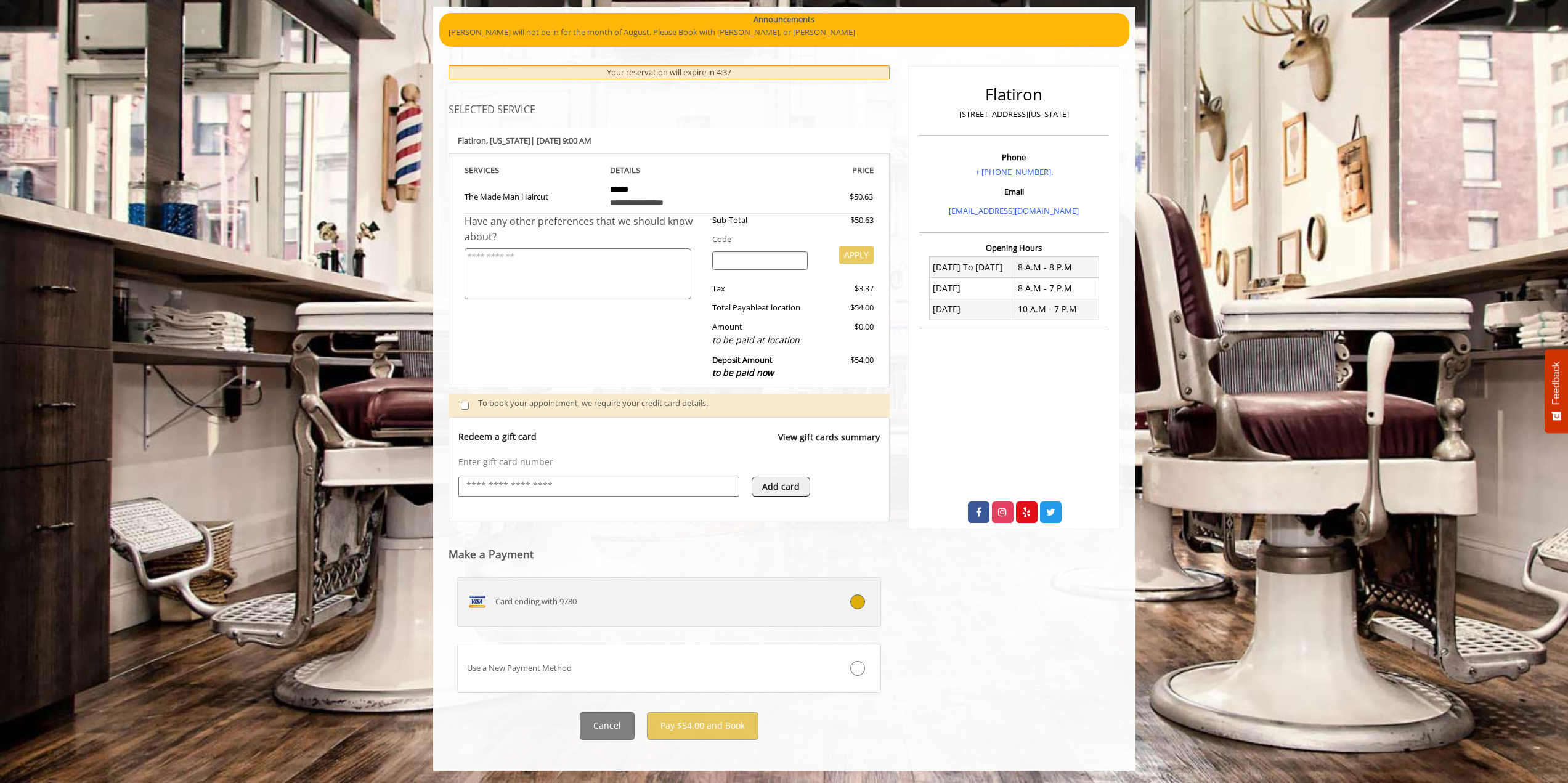
click at [871, 601] on div at bounding box center [845, 601] width 71 height 15
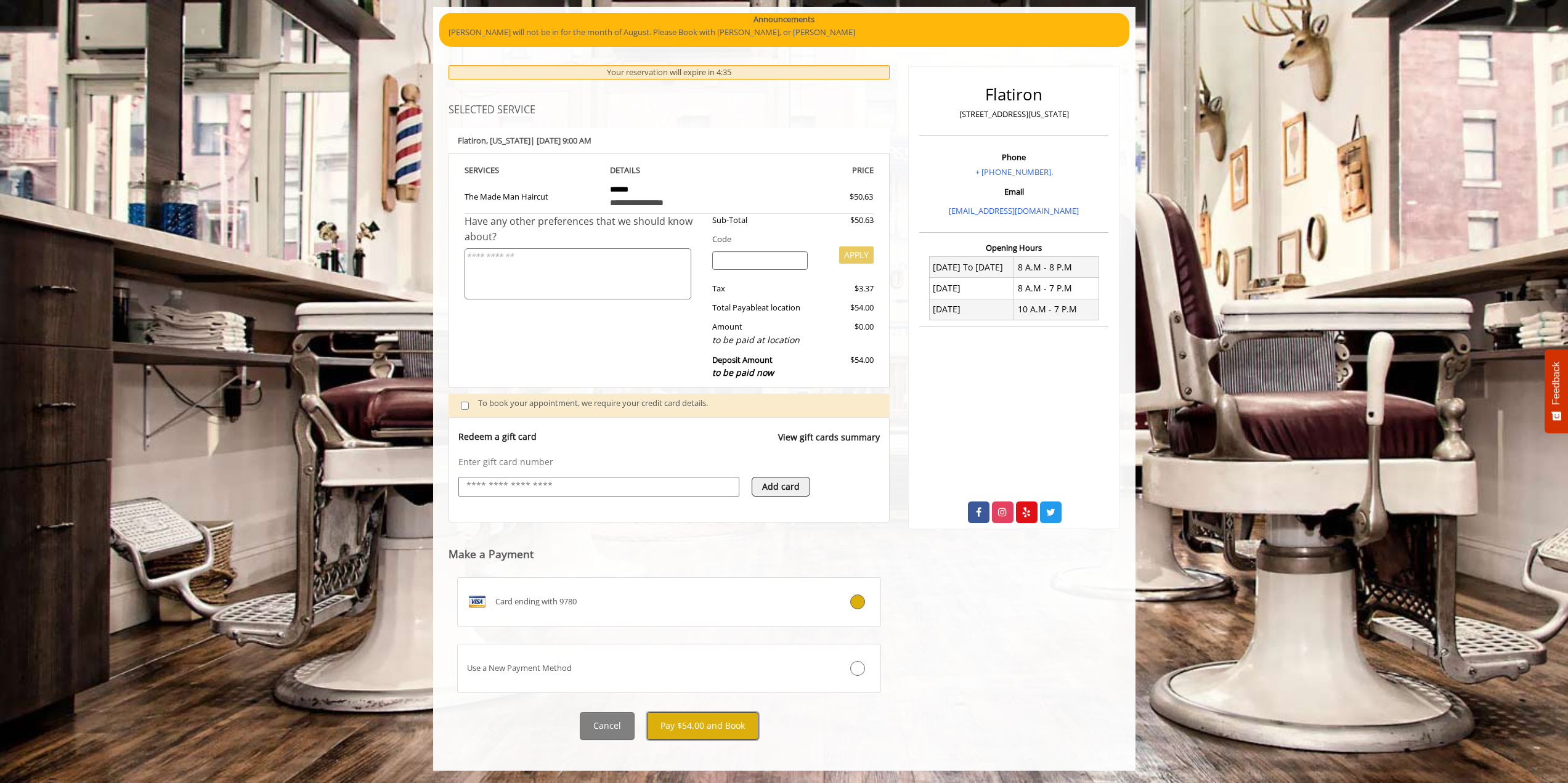
click at [726, 719] on button "Pay $54.00 and Book" at bounding box center [702, 725] width 111 height 27
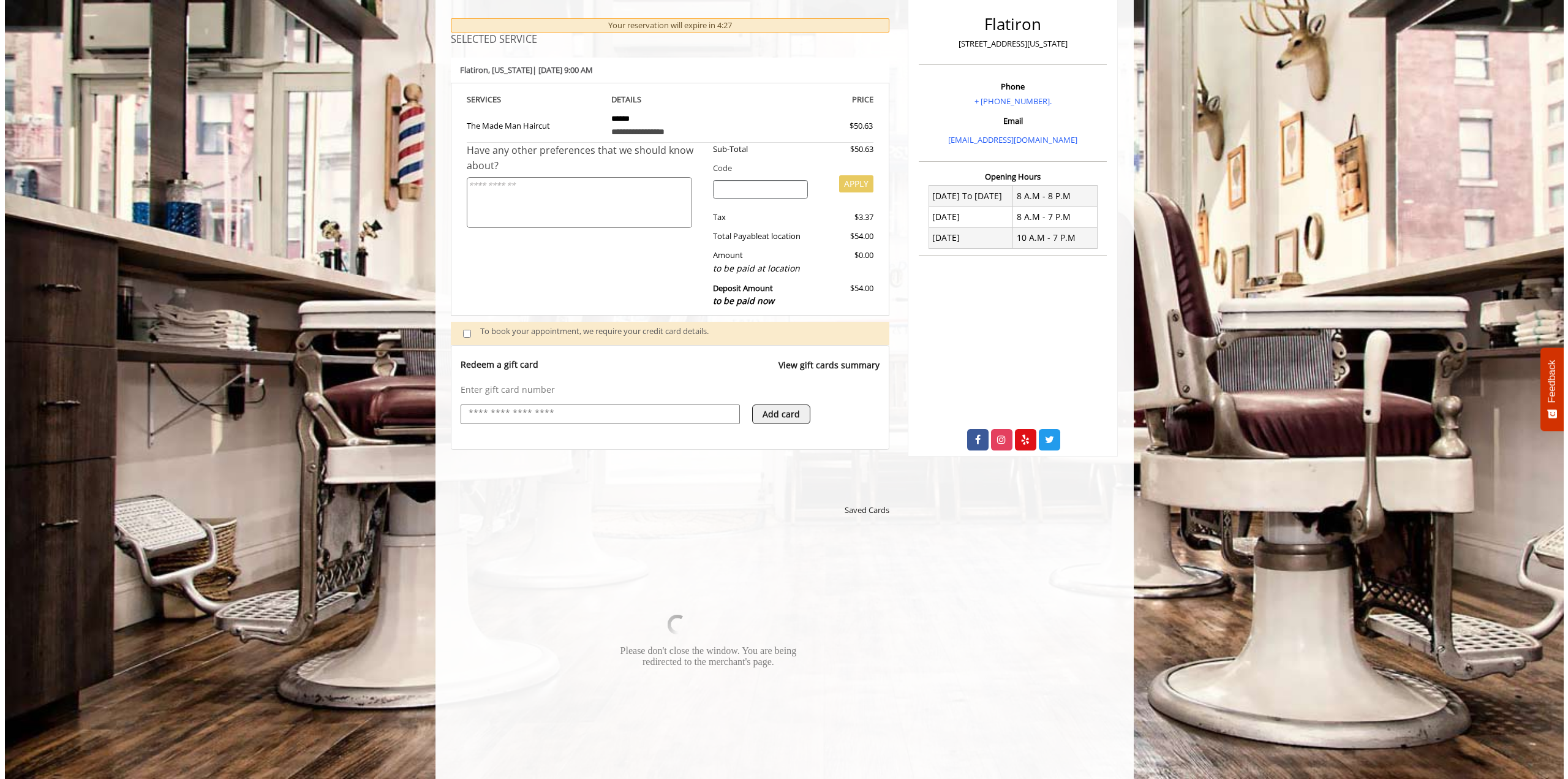
scroll to position [0, 0]
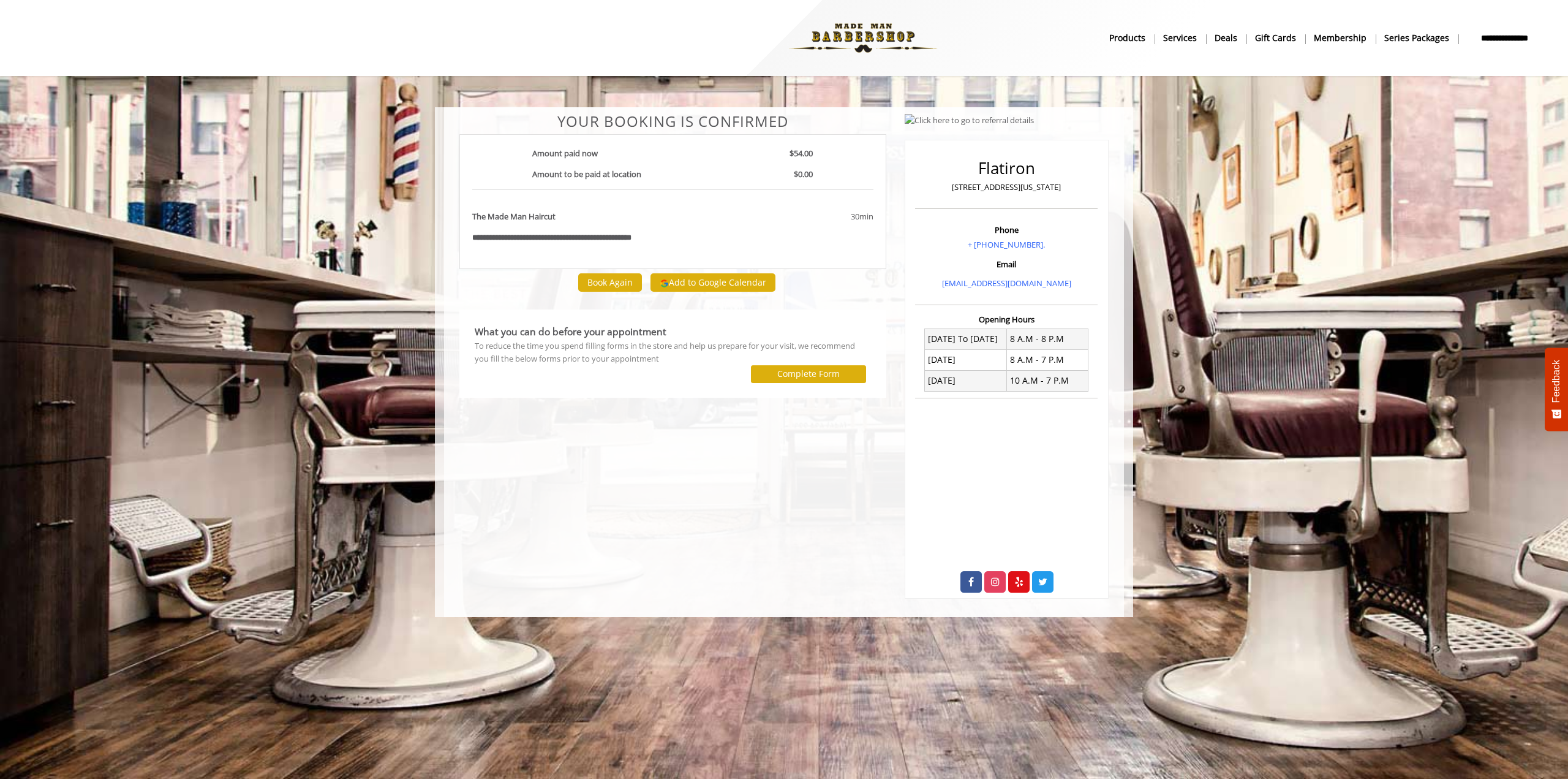
click at [1215, 225] on body "**********" at bounding box center [784, 361] width 1568 height 510
